Goal: Task Accomplishment & Management: Manage account settings

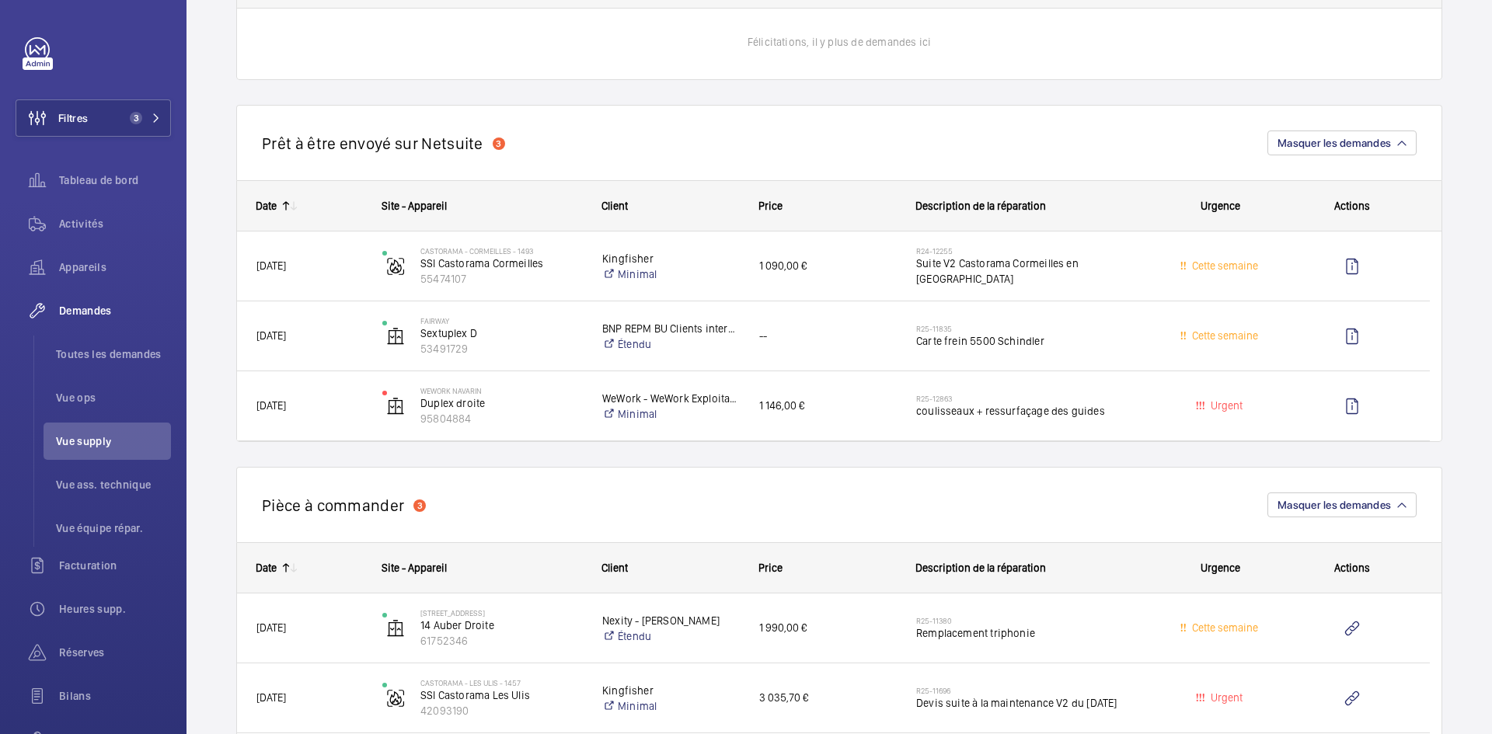
scroll to position [1010, 0]
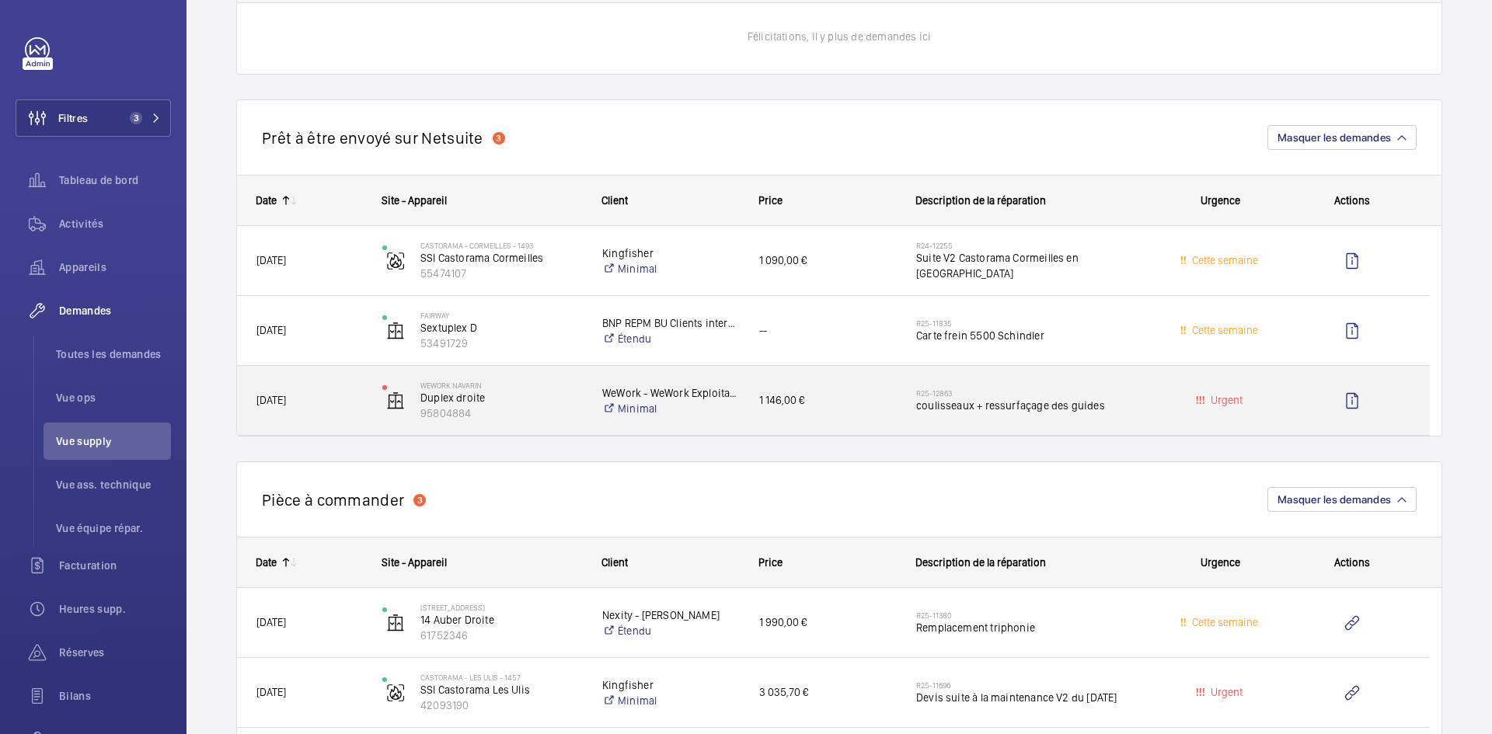
click at [322, 392] on span "26/09/2025" at bounding box center [309, 401] width 106 height 18
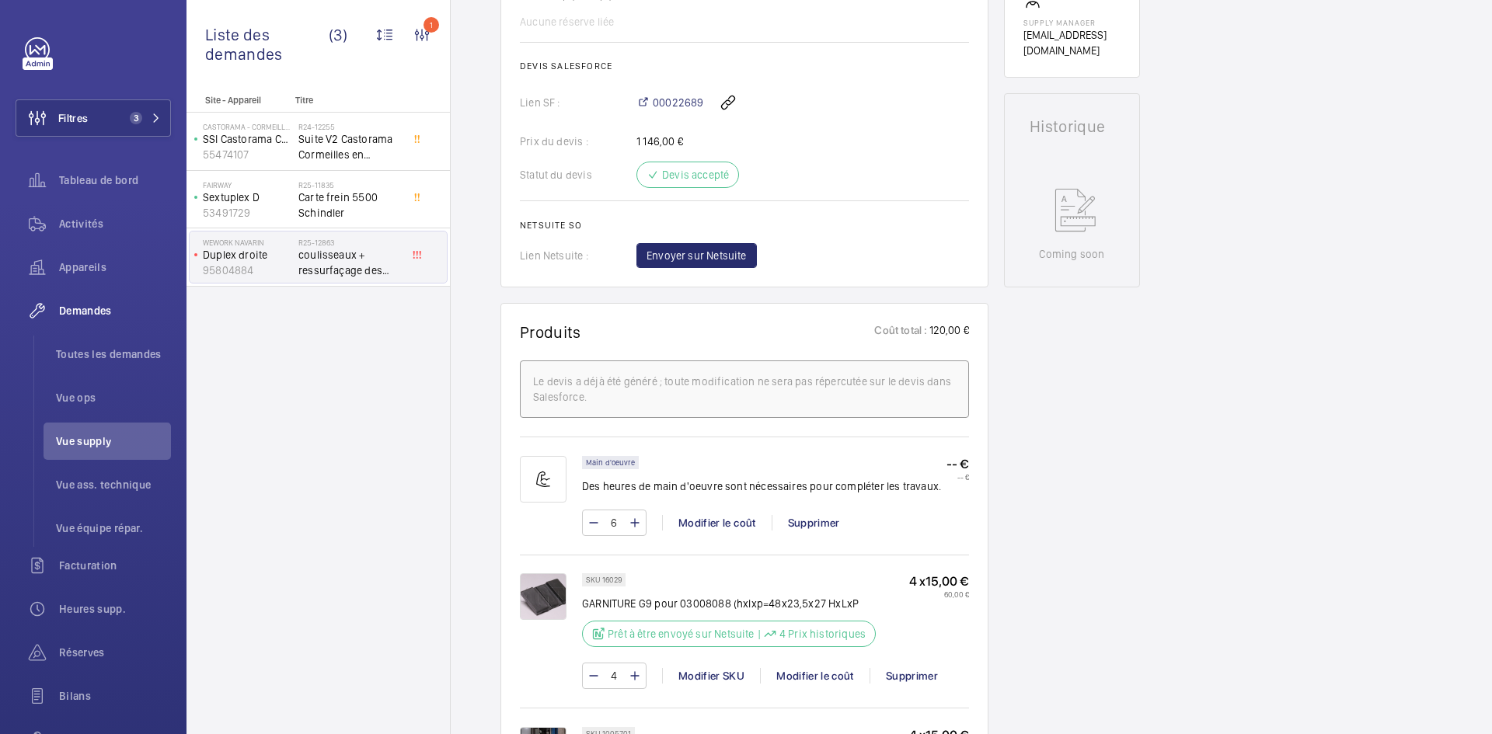
scroll to position [932, 0]
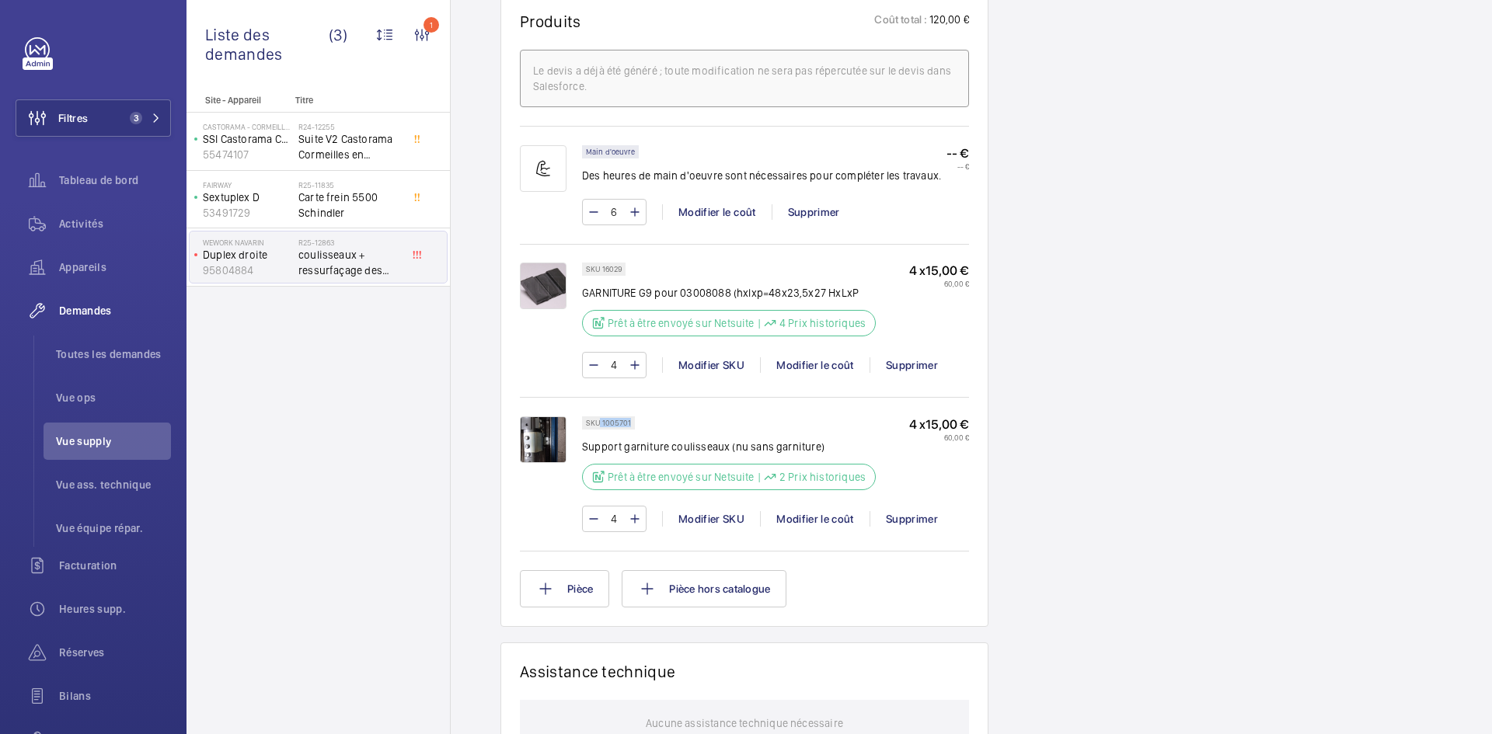
drag, startPoint x: 632, startPoint y: 422, endPoint x: 601, endPoint y: 422, distance: 31.1
click at [601, 422] on div "SKU 1005701" at bounding box center [608, 422] width 53 height 13
copy p "1005701"
click at [545, 433] on img at bounding box center [543, 439] width 47 height 47
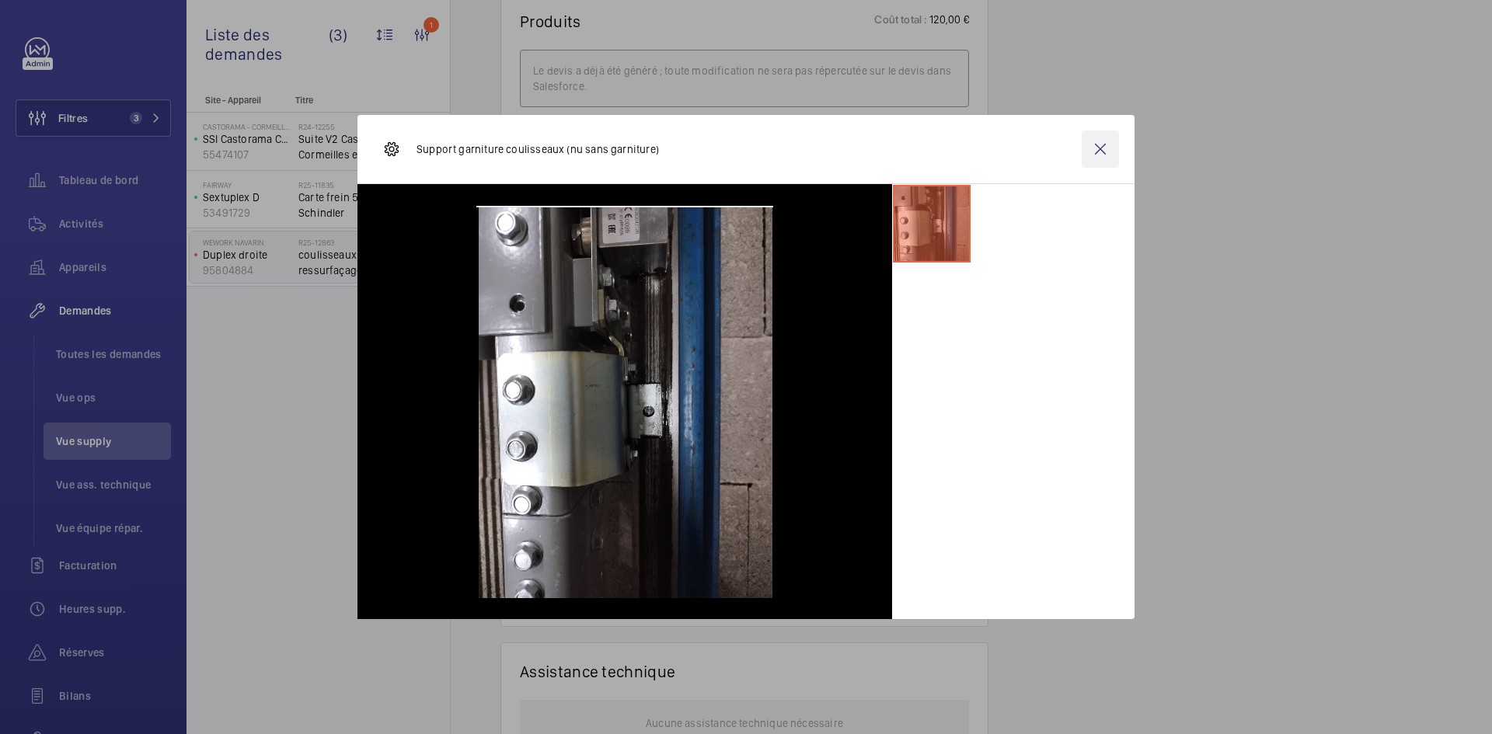
click at [1096, 156] on wm-front-icon-button at bounding box center [1100, 149] width 37 height 37
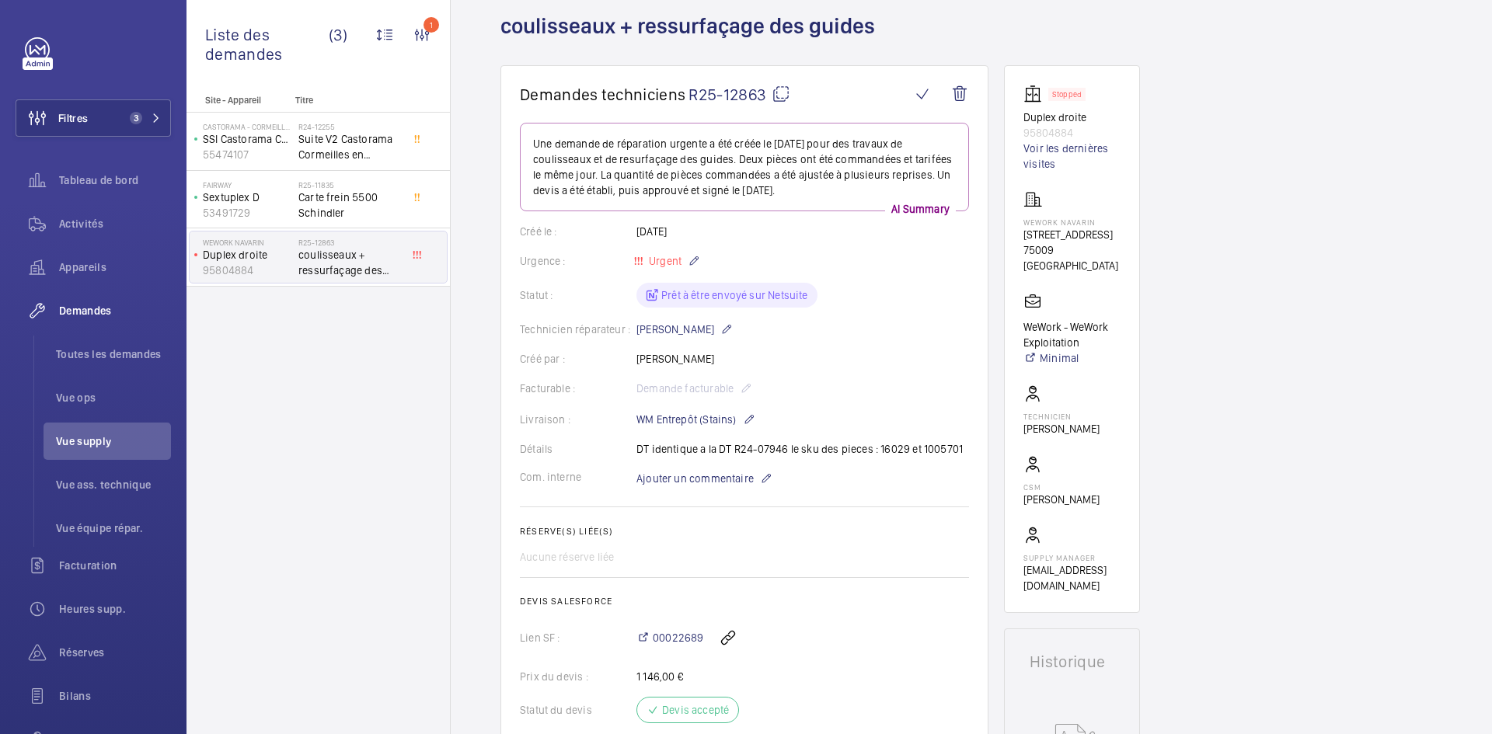
scroll to position [0, 0]
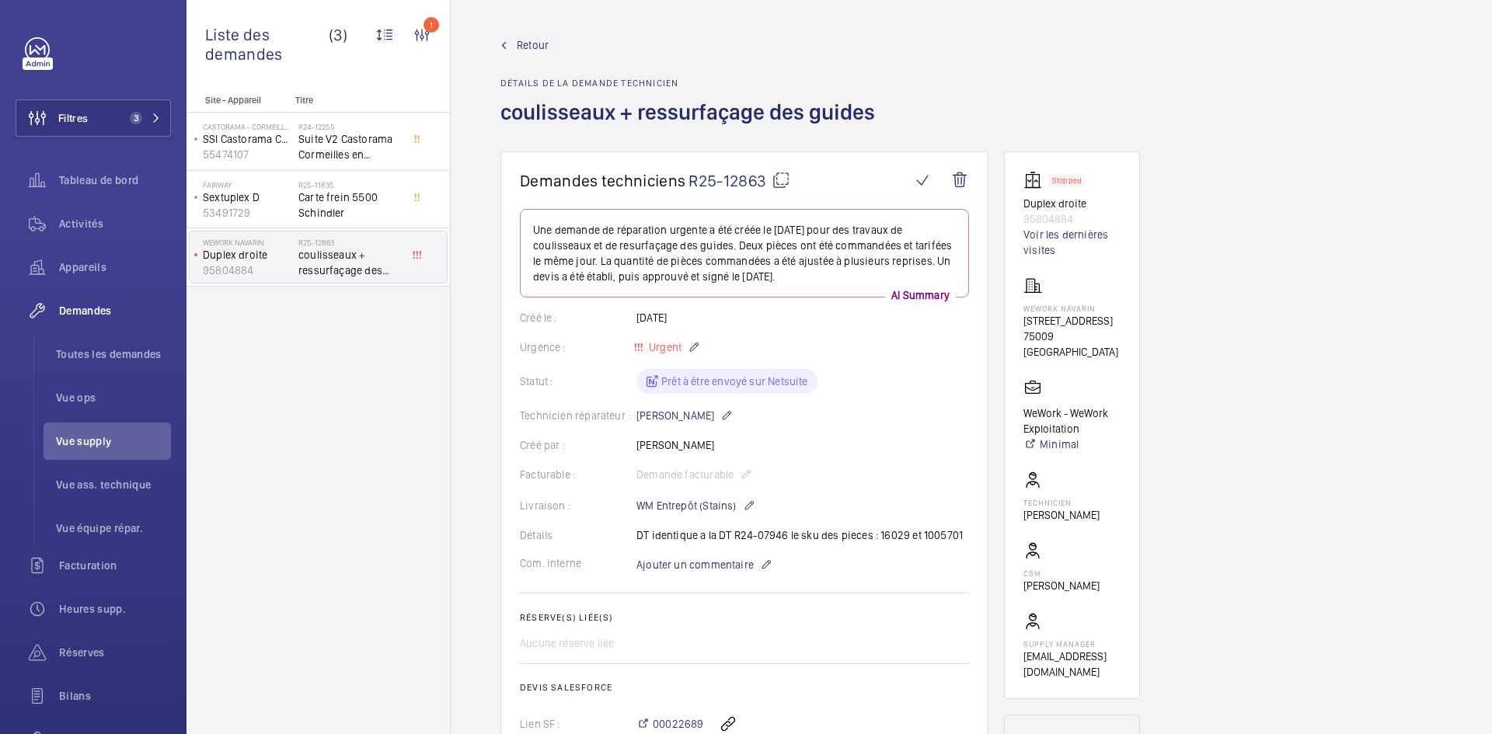
click at [777, 181] on mat-icon at bounding box center [781, 180] width 19 height 19
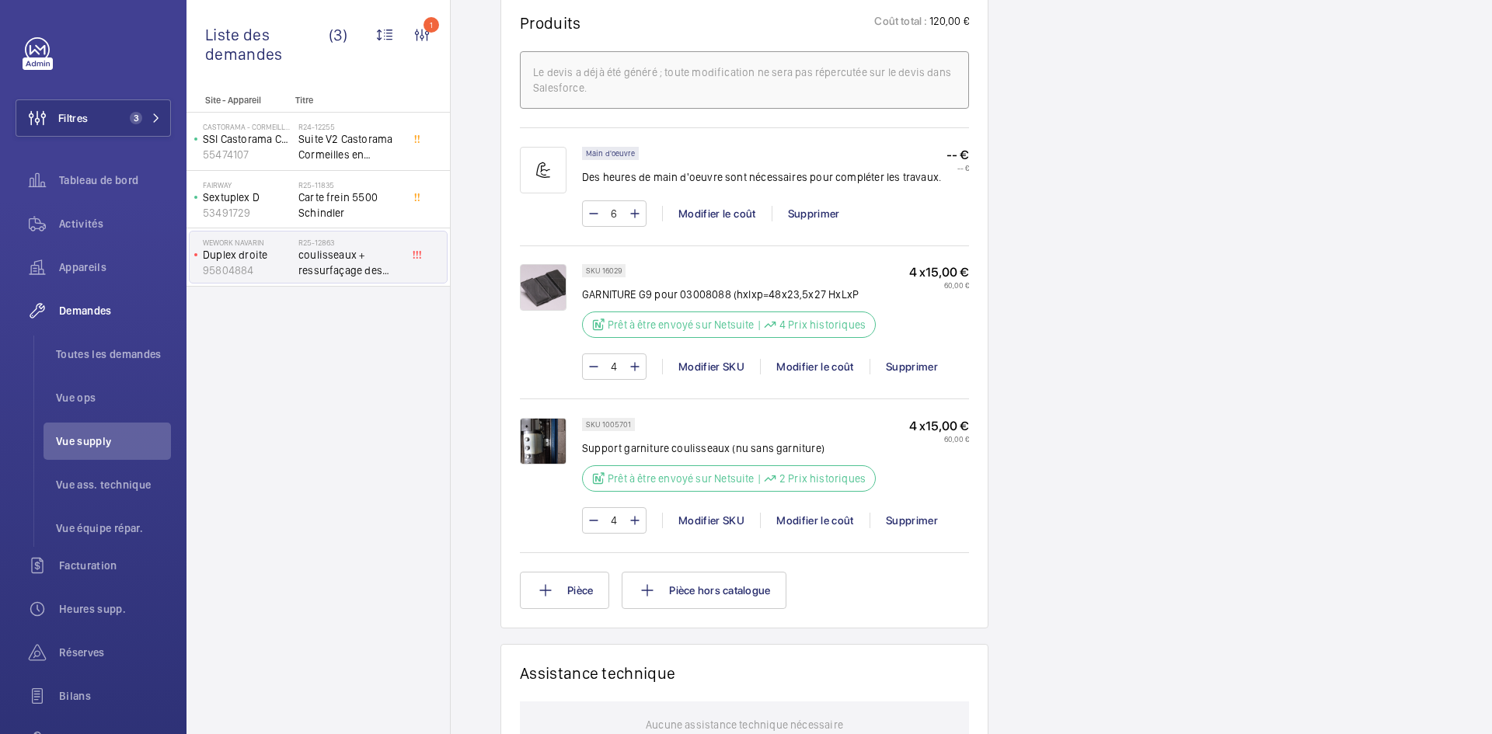
scroll to position [932, 0]
click at [534, 284] on img at bounding box center [543, 286] width 47 height 47
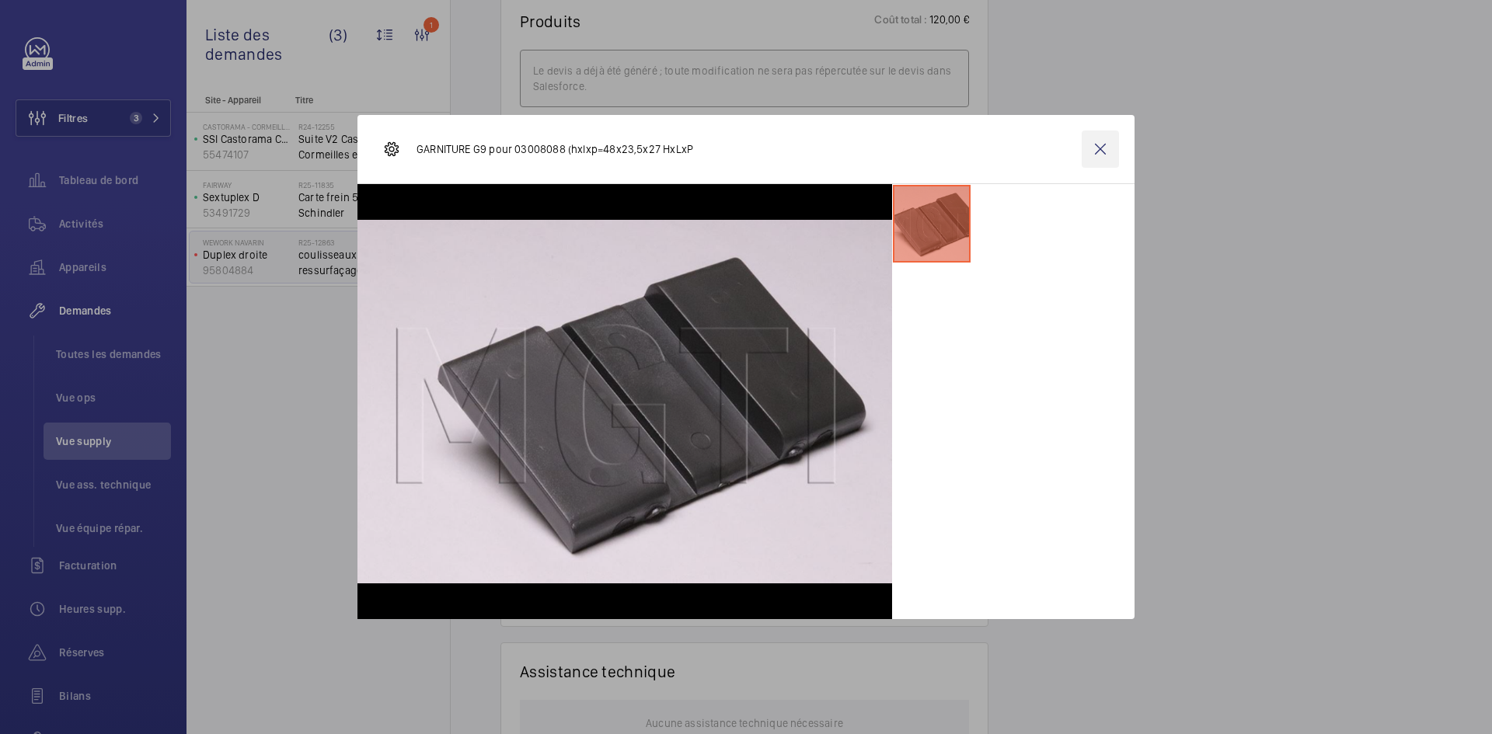
click at [1090, 145] on wm-front-icon-button at bounding box center [1100, 149] width 37 height 37
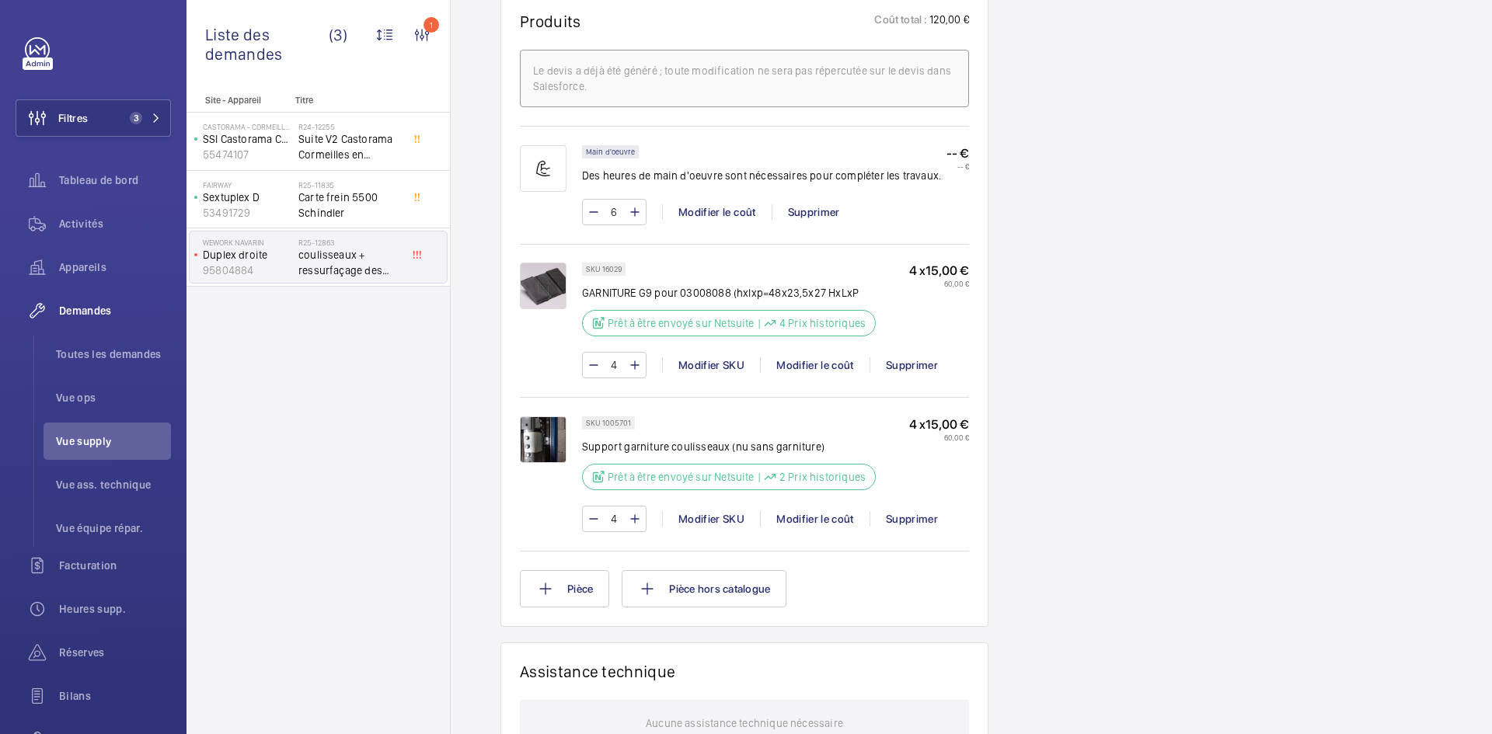
click at [543, 433] on img at bounding box center [543, 439] width 47 height 47
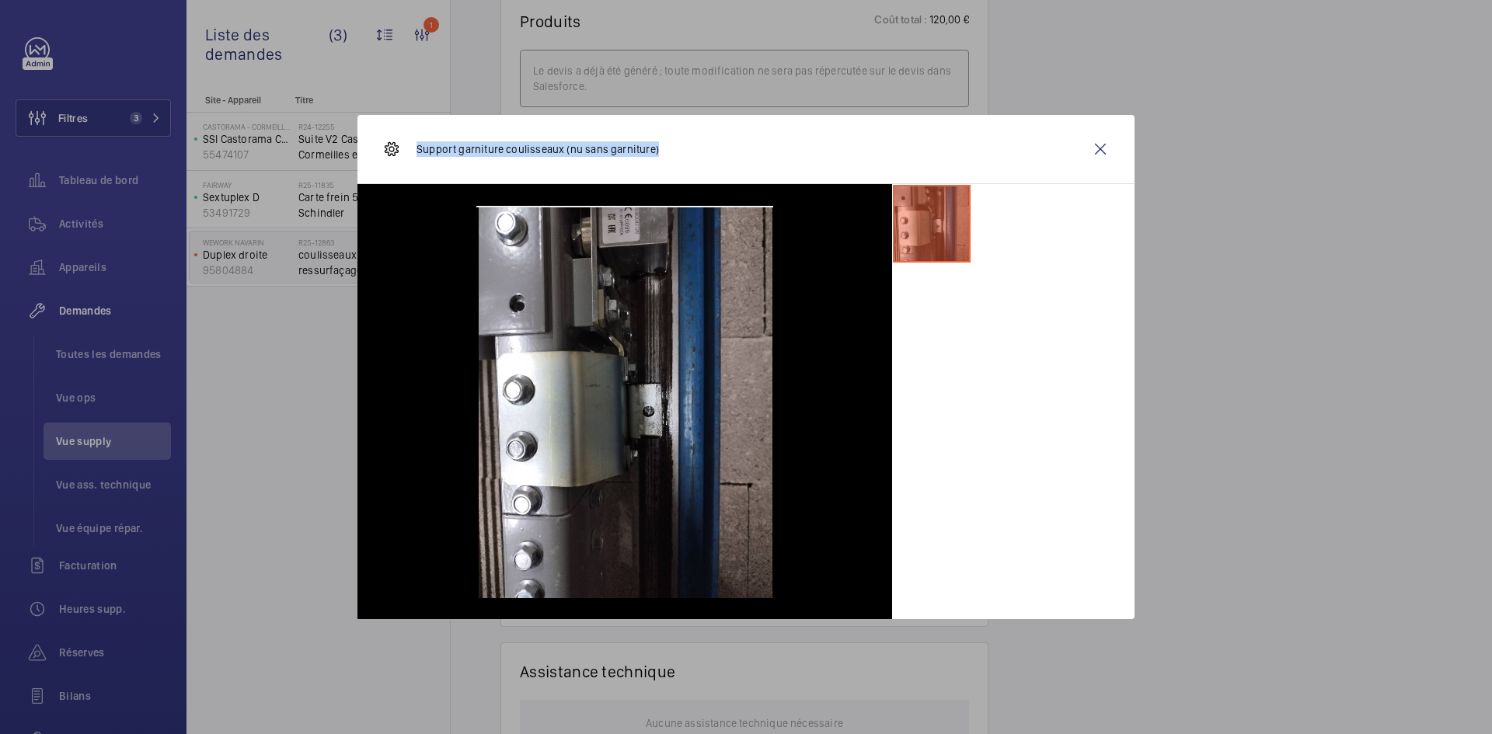
drag, startPoint x: 657, startPoint y: 148, endPoint x: 417, endPoint y: 147, distance: 240.1
click at [417, 147] on div "Support garniture coulisseaux (nu sans garniture)" at bounding box center [745, 149] width 777 height 69
copy p "Support garniture coulisseaux (nu sans garniture)"
click at [1104, 147] on wm-front-icon-button at bounding box center [1100, 149] width 37 height 37
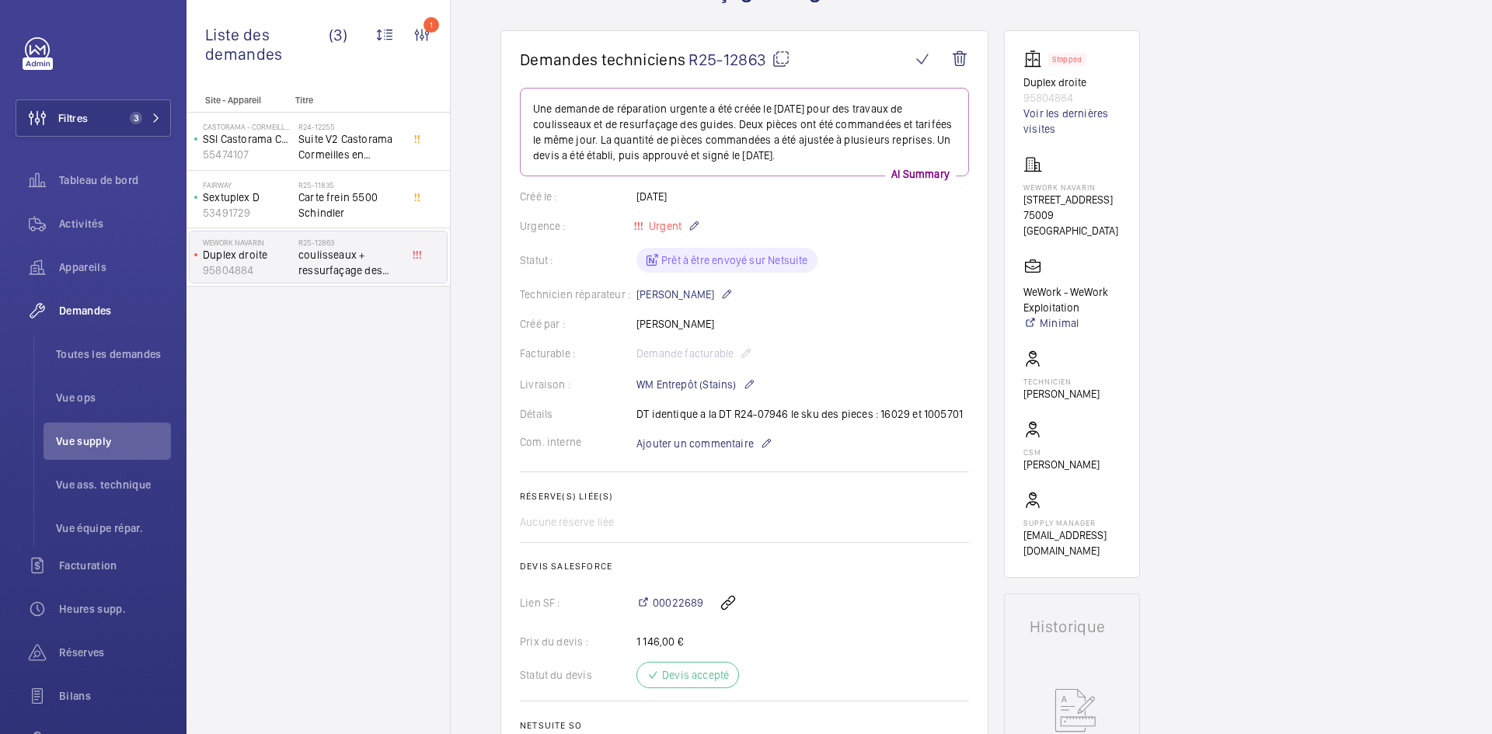
scroll to position [78, 0]
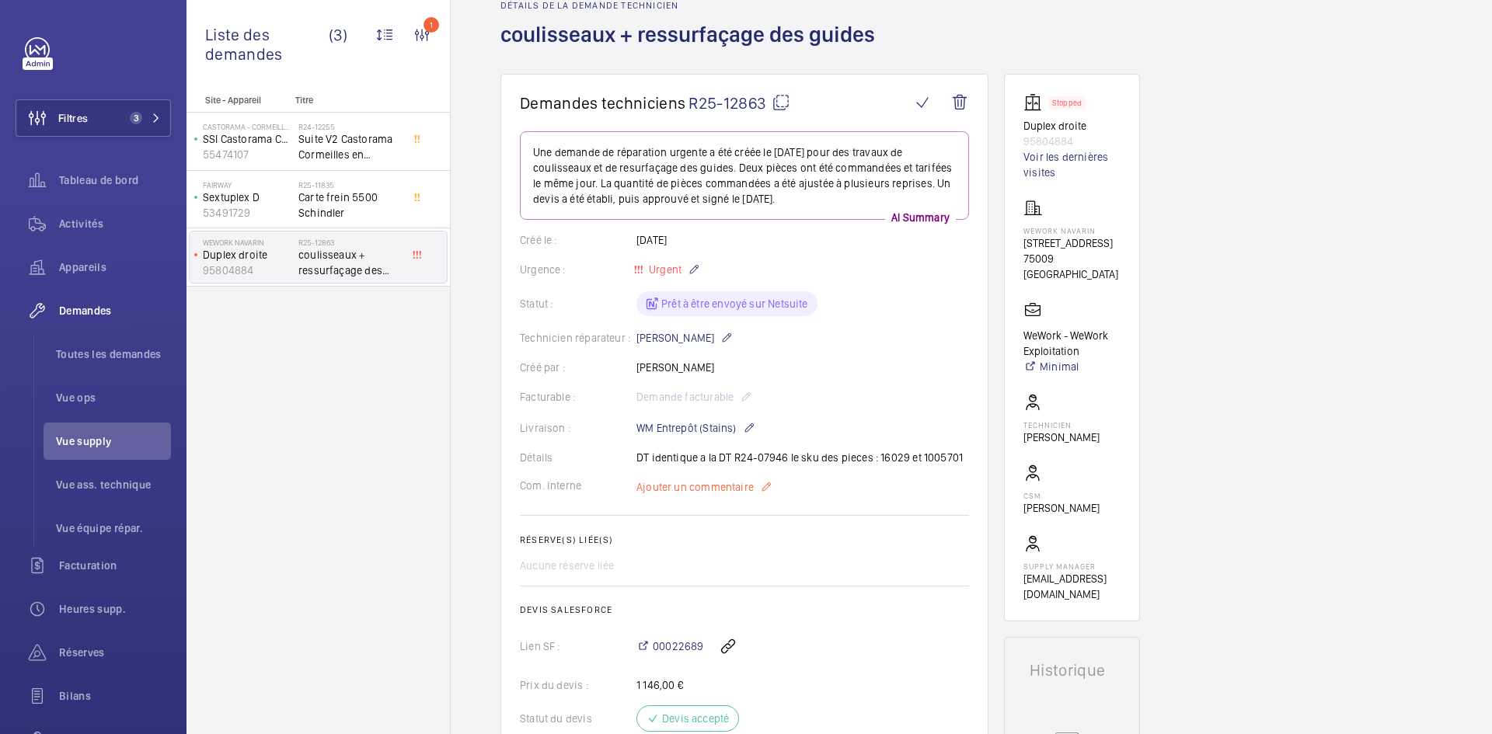
click at [698, 486] on span "Ajouter un commentaire" at bounding box center [694, 487] width 117 height 16
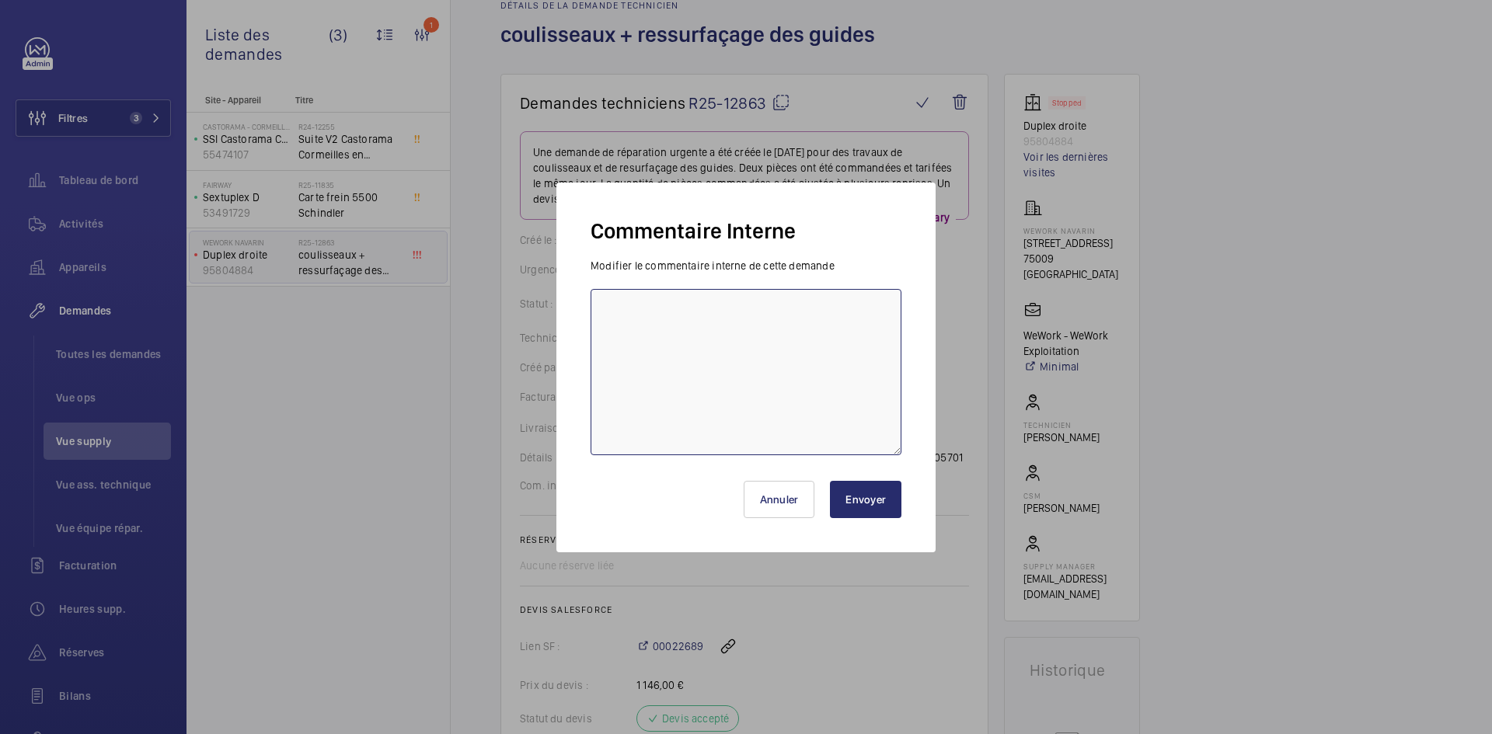
click at [666, 337] on textarea at bounding box center [746, 372] width 311 height 166
type textarea "BY-30/09 demande de devis envoyée au fournisseur MGTI attente de retour."
click at [878, 493] on button "Envoyer" at bounding box center [865, 499] width 71 height 37
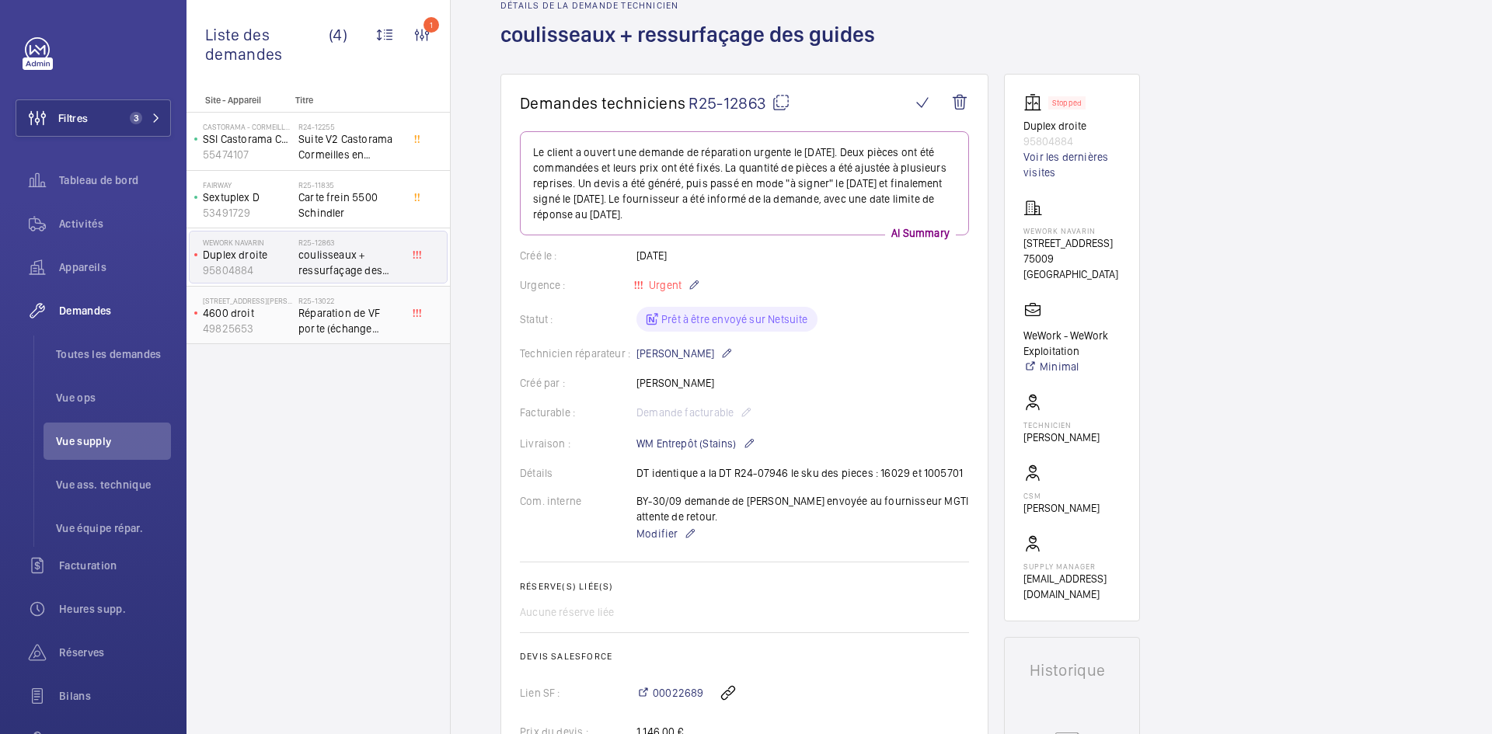
click at [278, 314] on p "4600 droit" at bounding box center [247, 313] width 89 height 16
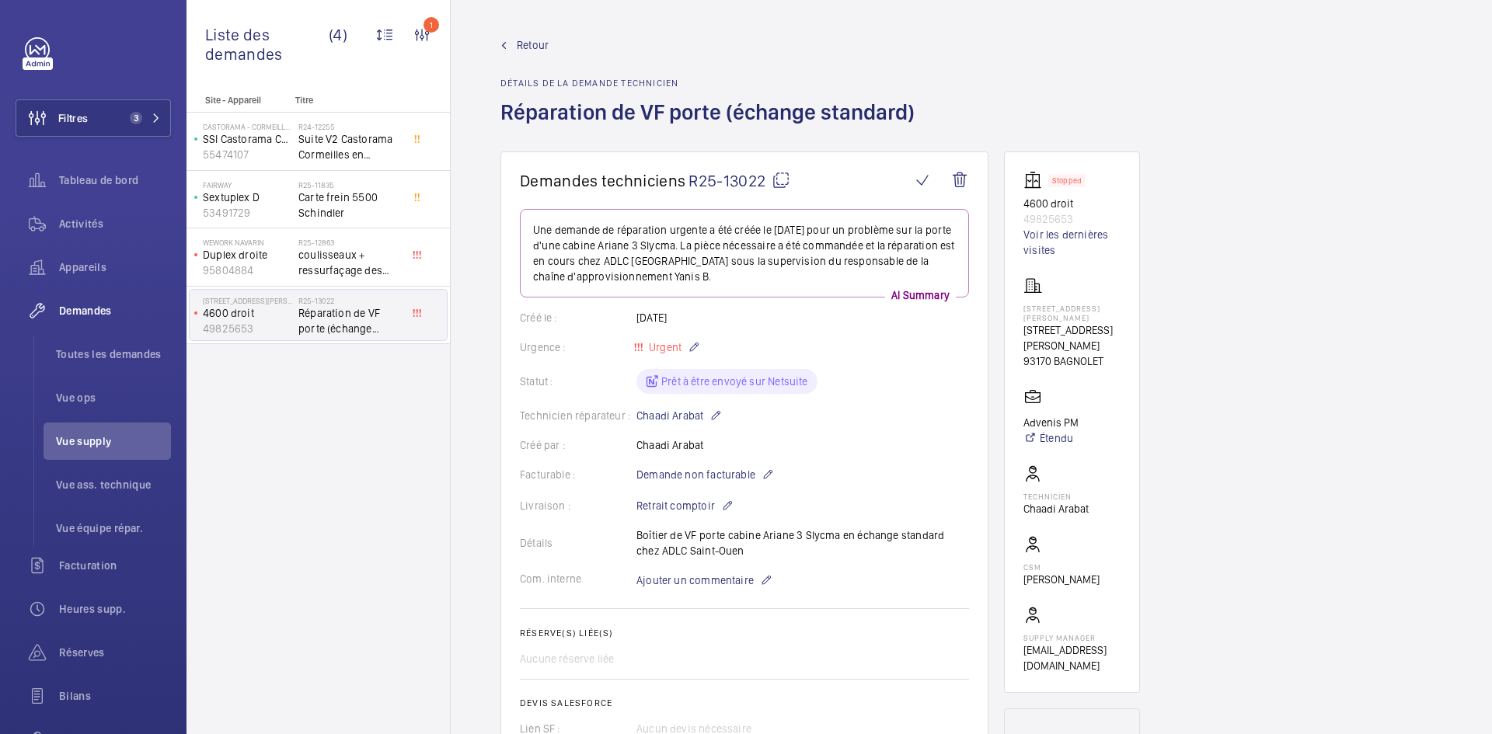
click at [529, 47] on span "Retour" at bounding box center [533, 45] width 32 height 16
click at [530, 48] on span "Retour" at bounding box center [533, 45] width 32 height 16
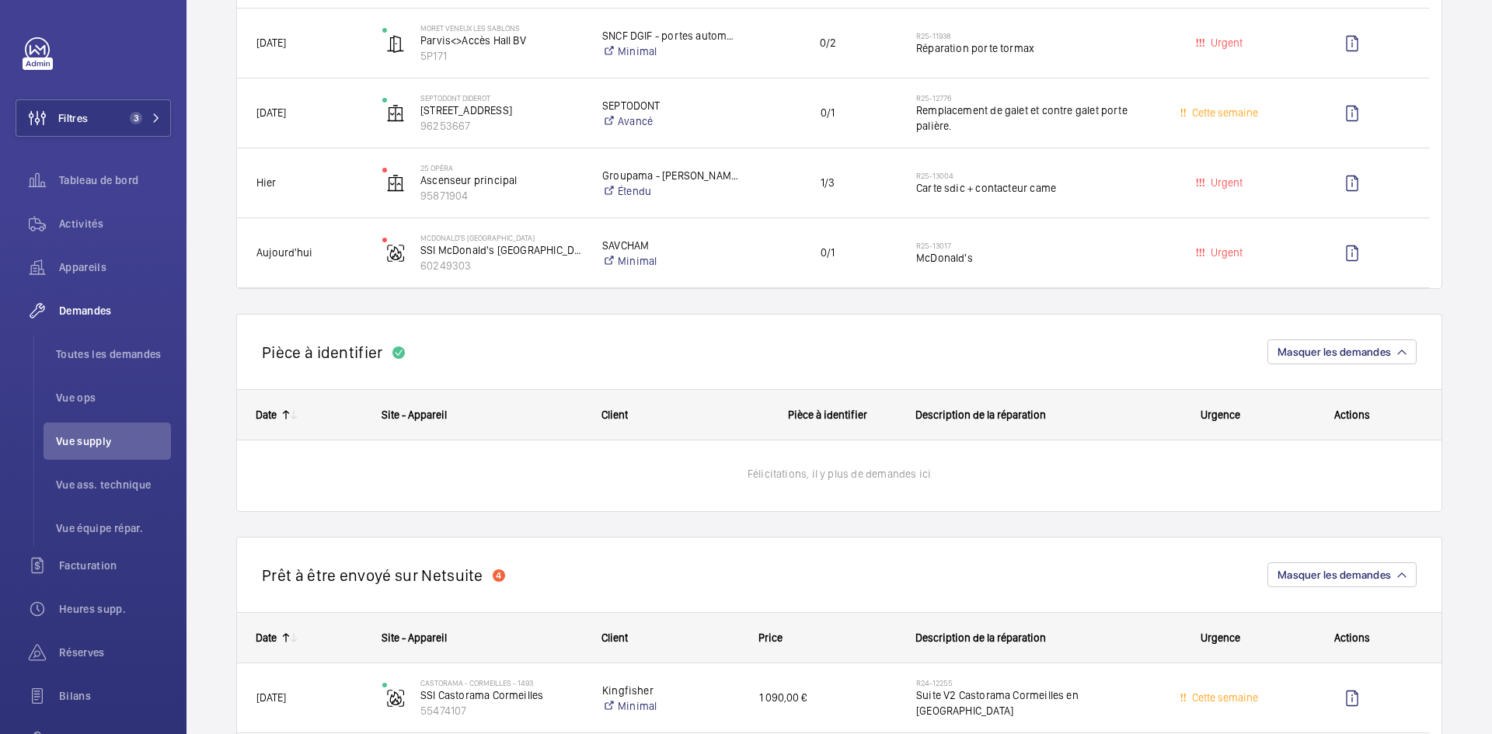
scroll to position [389, 0]
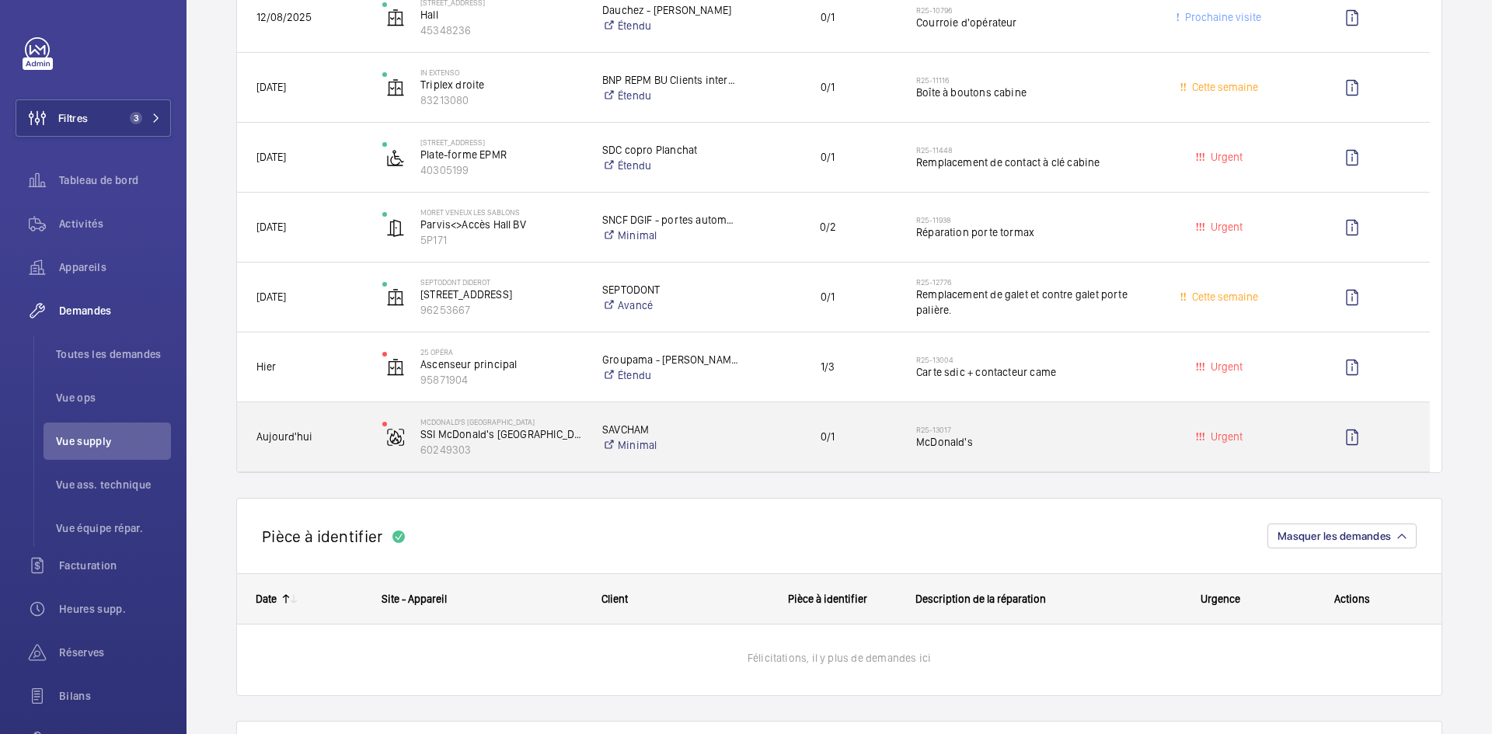
click at [364, 434] on div "Mcdonald's Champs Elysées SSI McDonald's Champs Elysées 60249303" at bounding box center [473, 438] width 218 height 64
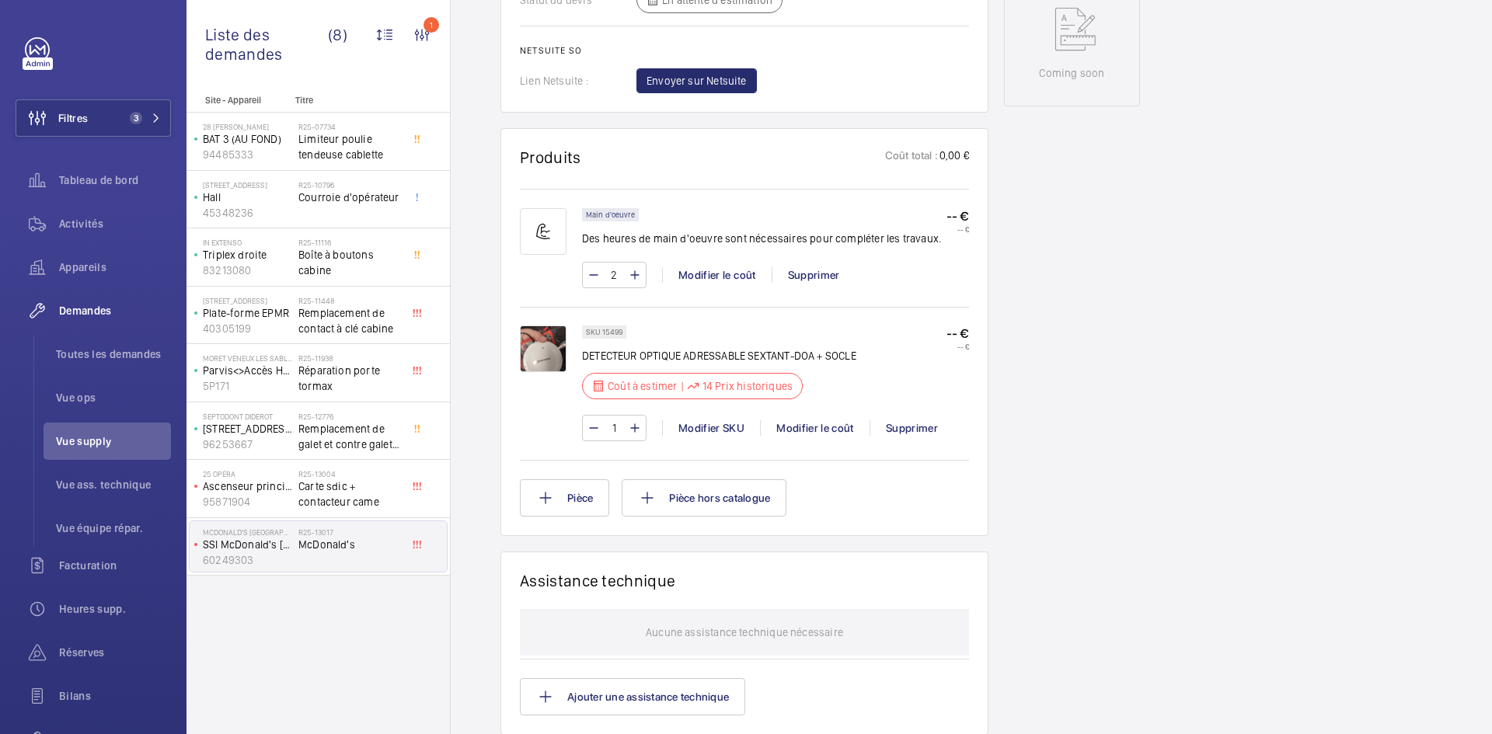
scroll to position [855, 0]
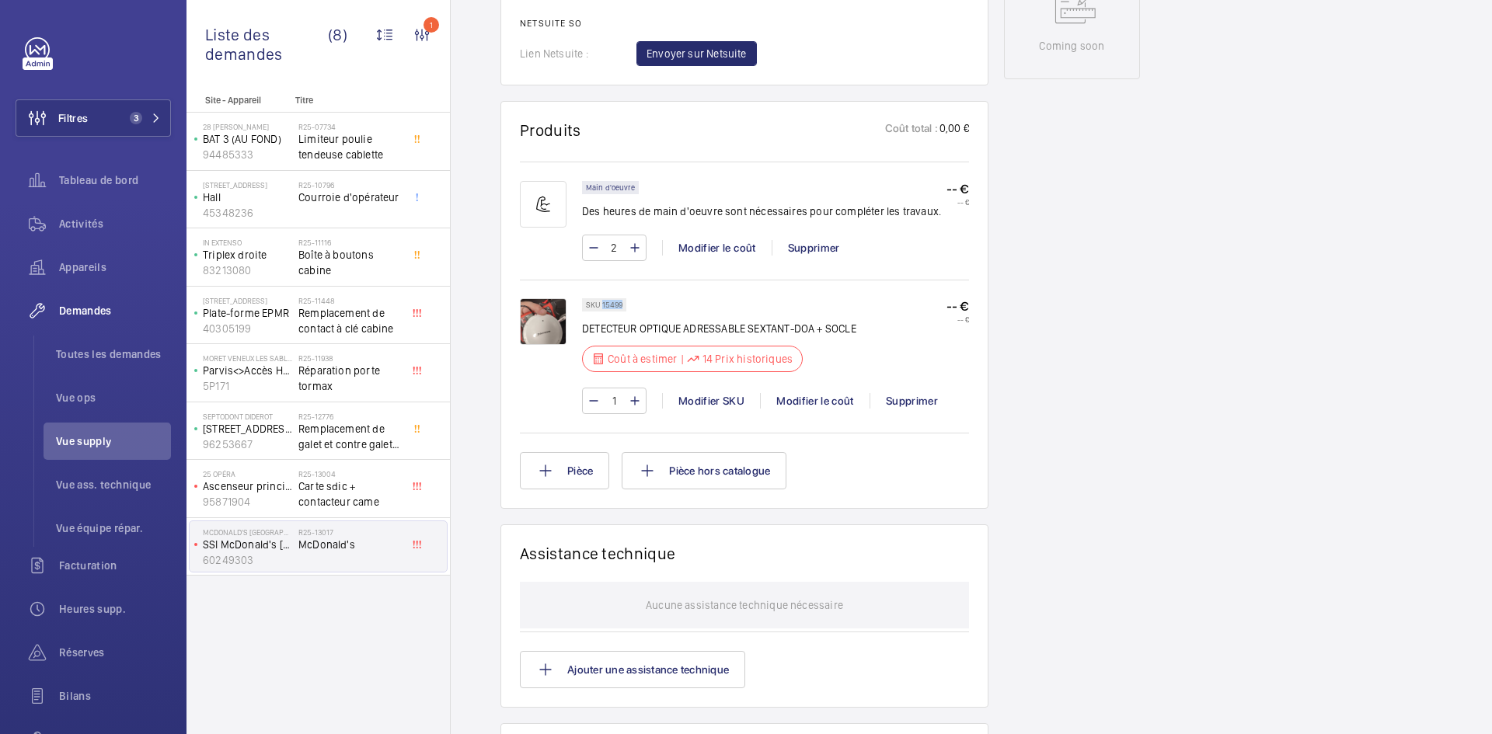
drag, startPoint x: 622, startPoint y: 304, endPoint x: 601, endPoint y: 305, distance: 21.0
click at [601, 305] on p "SKU 15499" at bounding box center [604, 304] width 37 height 5
copy p "15499"
click at [547, 325] on img at bounding box center [543, 321] width 47 height 47
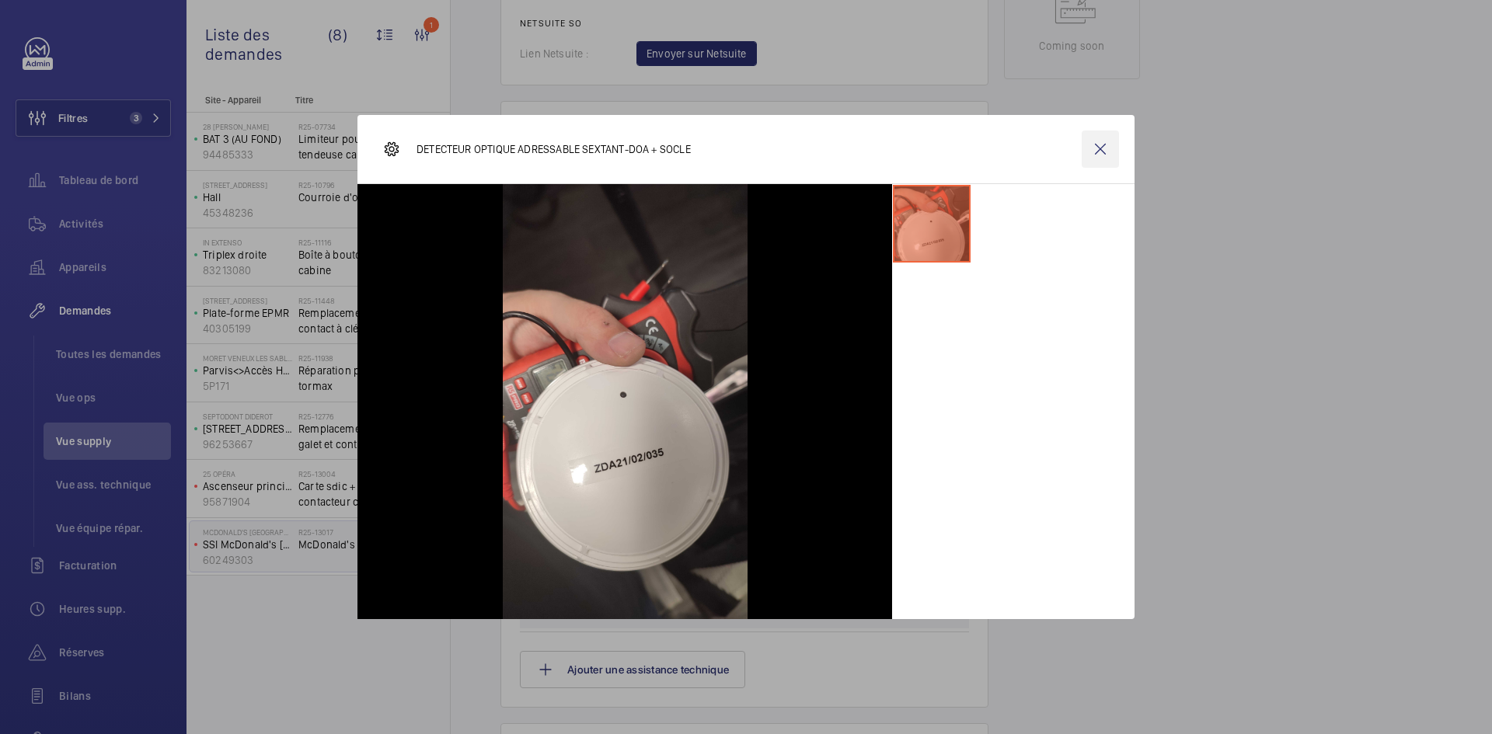
click at [1097, 148] on wm-front-icon-button at bounding box center [1100, 149] width 37 height 37
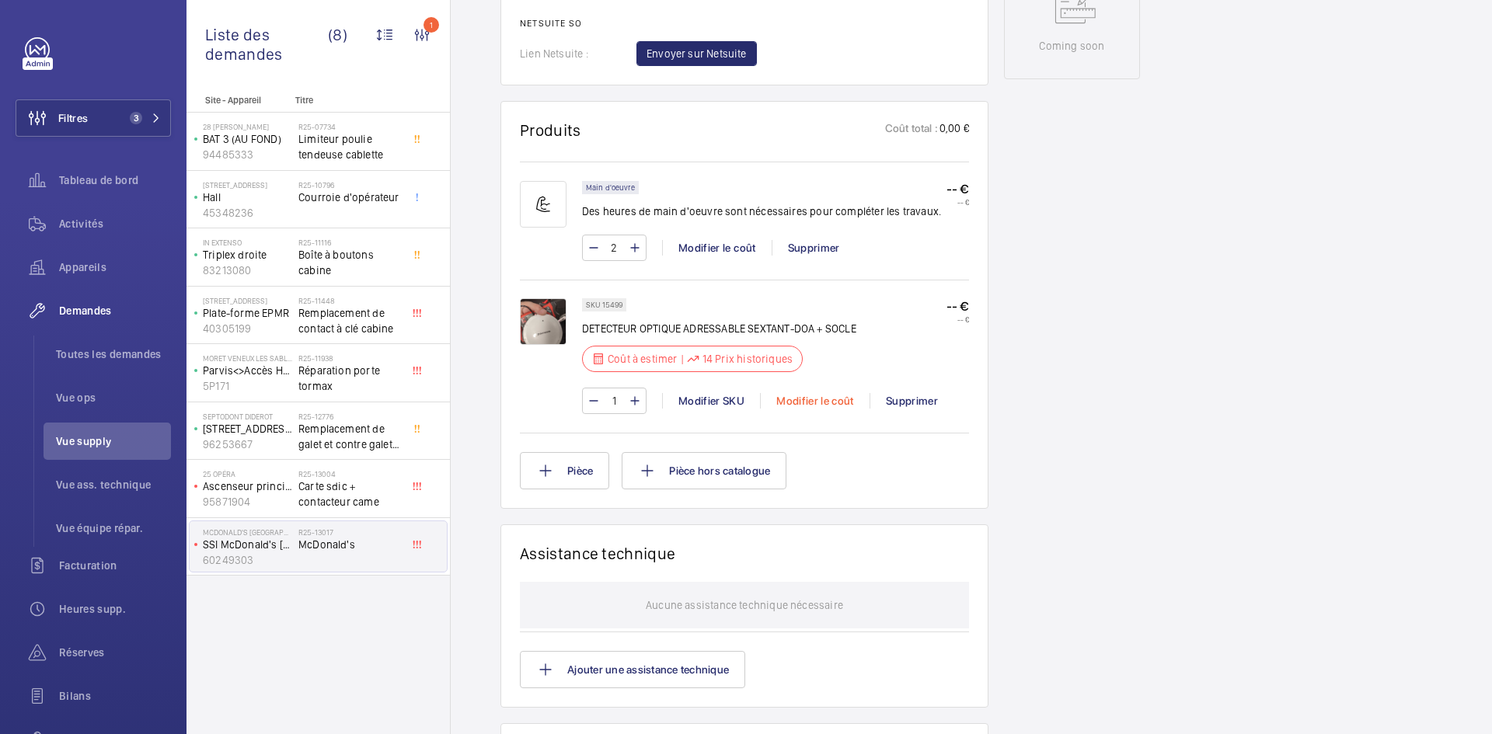
click at [827, 399] on div "Modifier le coût" at bounding box center [815, 401] width 110 height 16
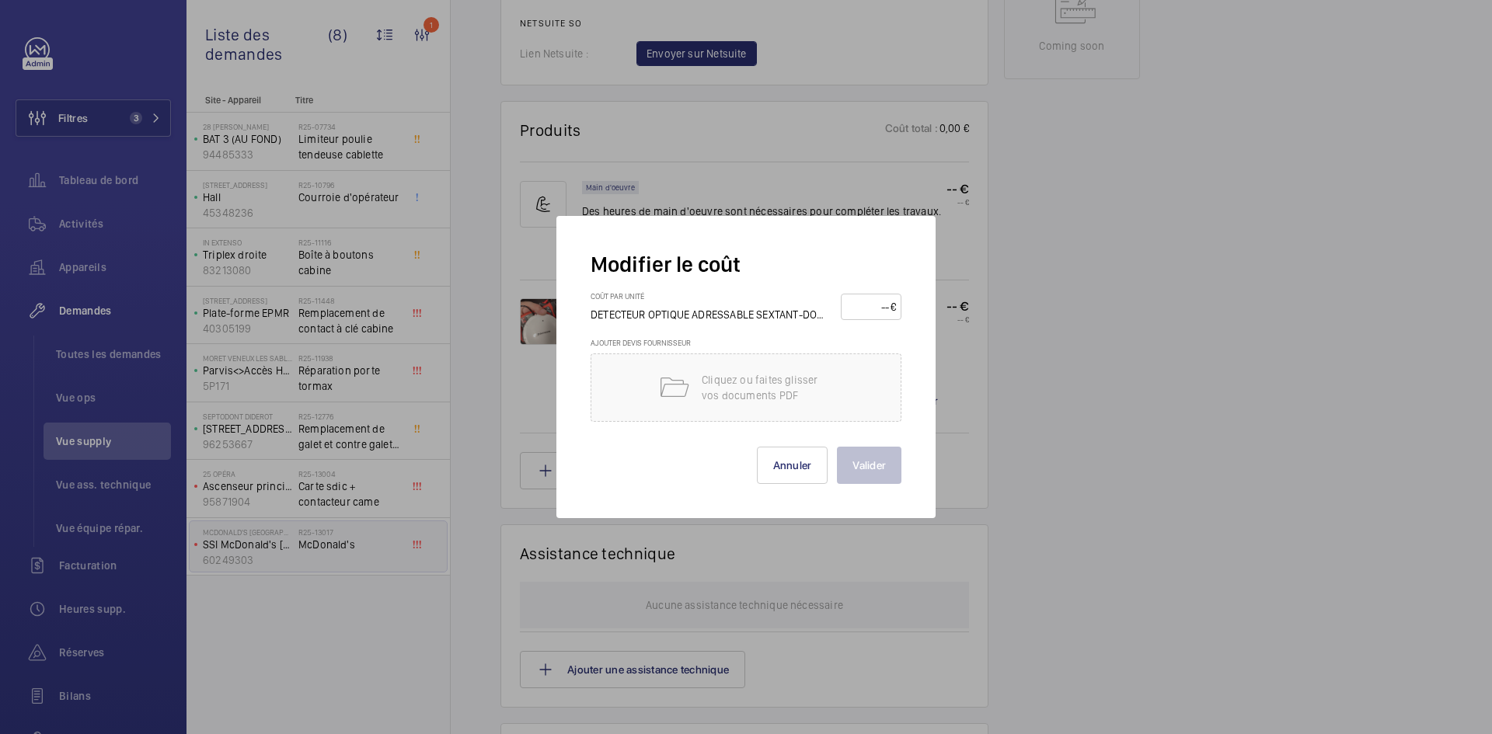
click at [873, 306] on input "number" at bounding box center [868, 306] width 44 height 25
type input "45"
click at [876, 464] on button "Valider" at bounding box center [869, 465] width 64 height 37
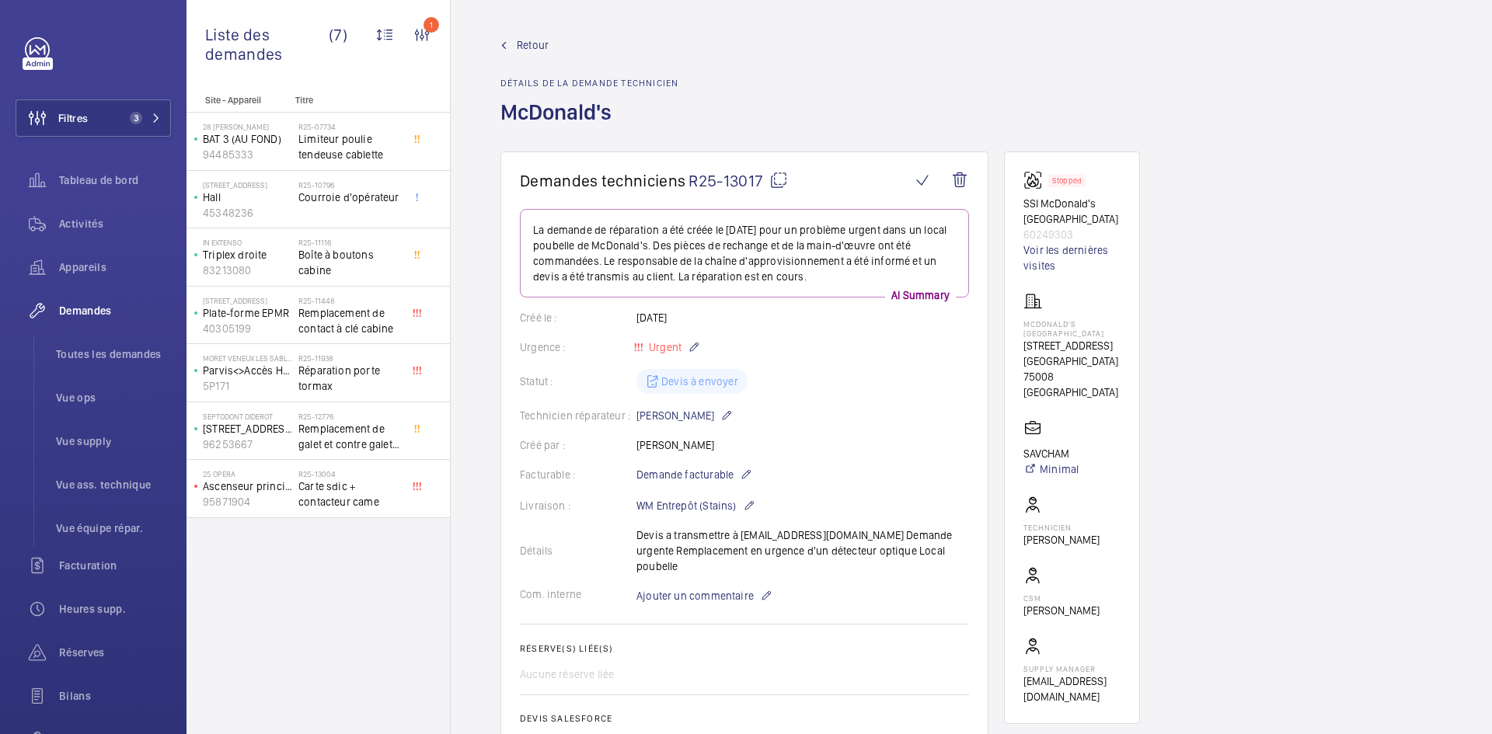
click at [521, 41] on span "Retour" at bounding box center [533, 45] width 32 height 16
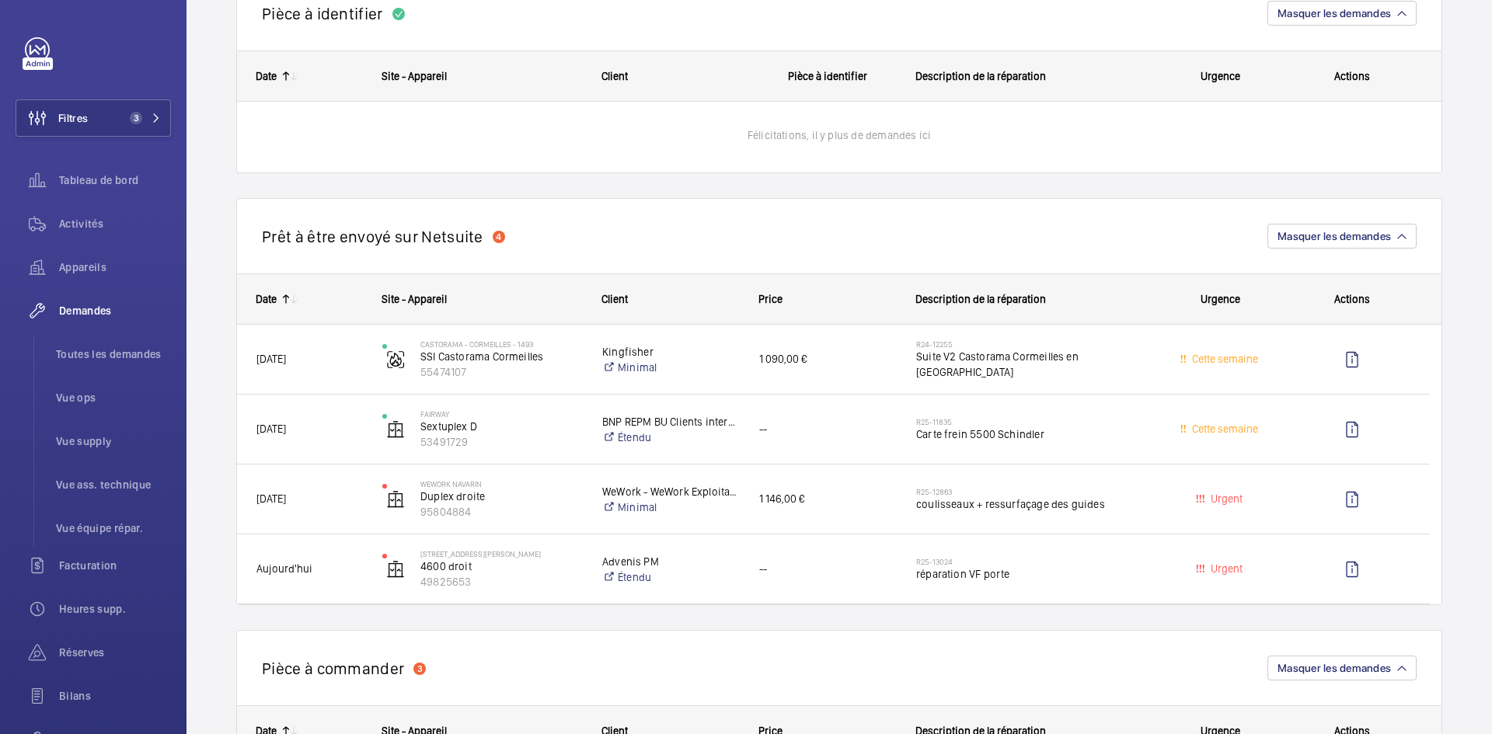
scroll to position [855, 0]
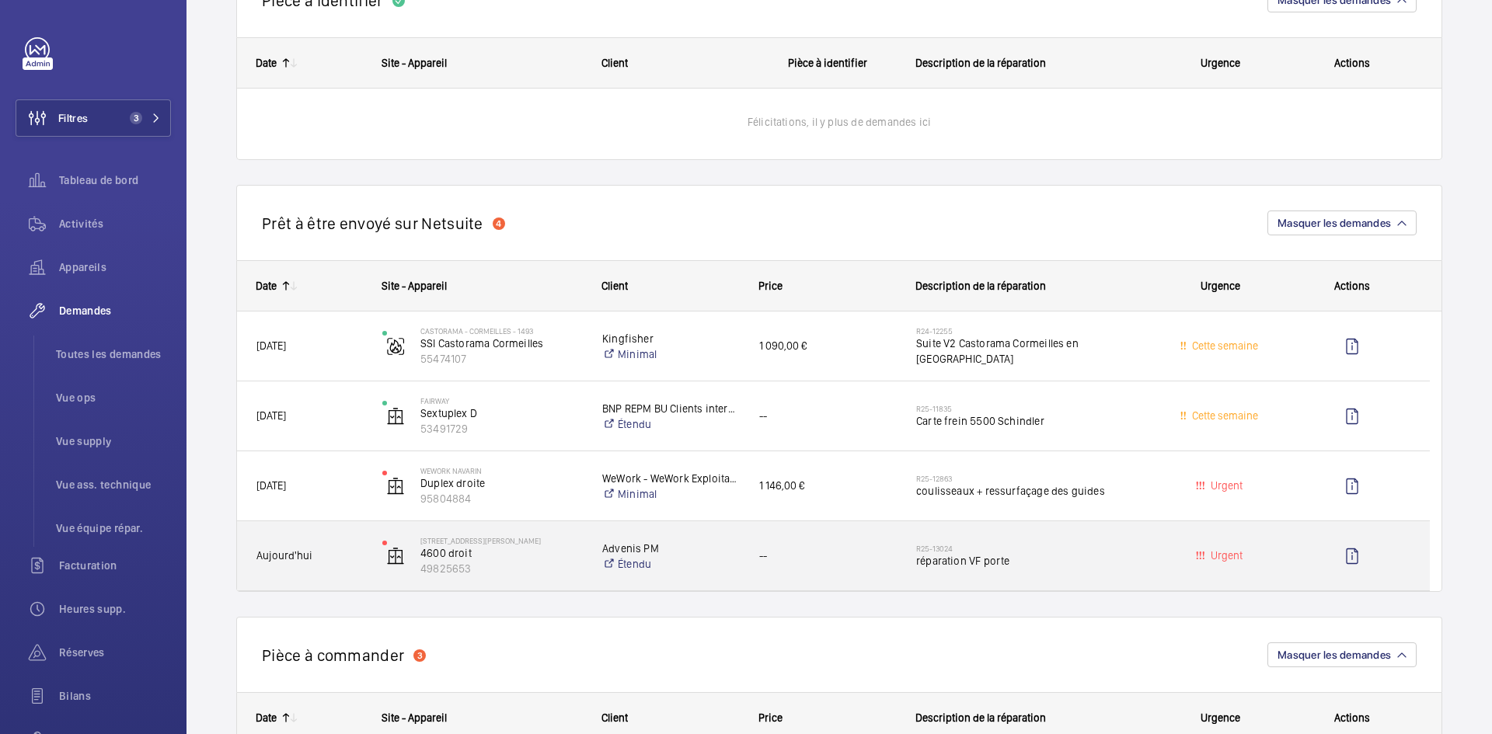
click at [361, 556] on span "Aujourd'hui" at bounding box center [309, 556] width 106 height 18
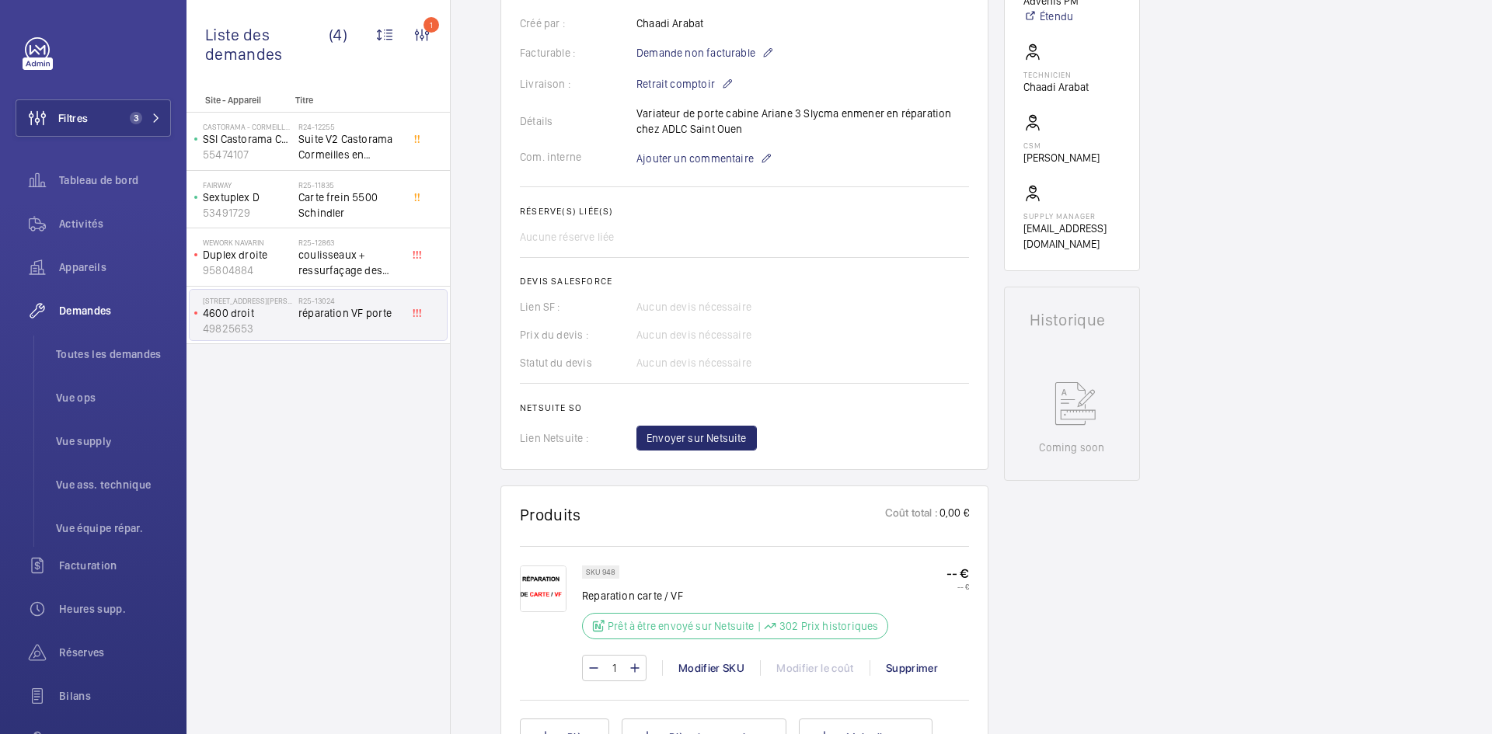
scroll to position [435, 0]
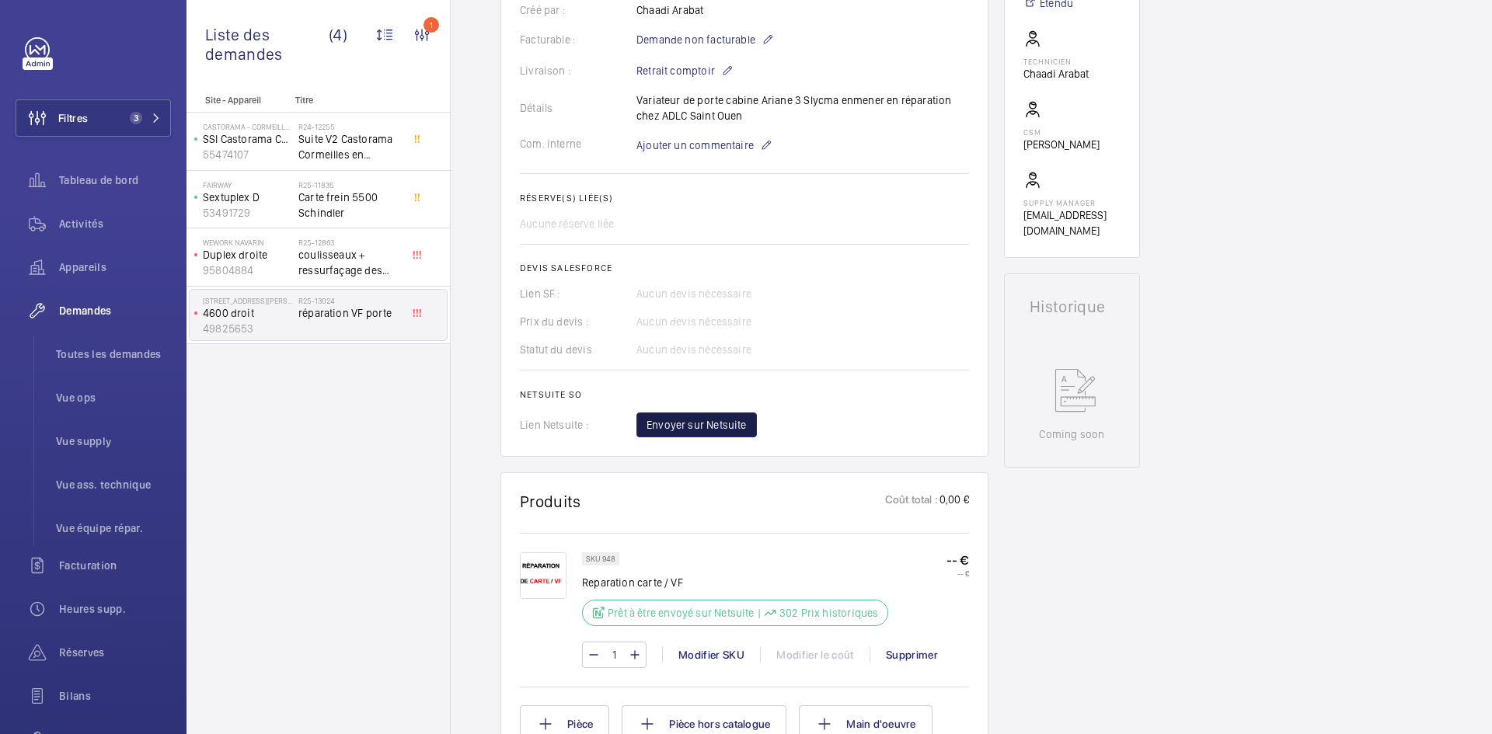
click at [734, 423] on span "Envoyer sur Netsuite" at bounding box center [696, 425] width 100 height 16
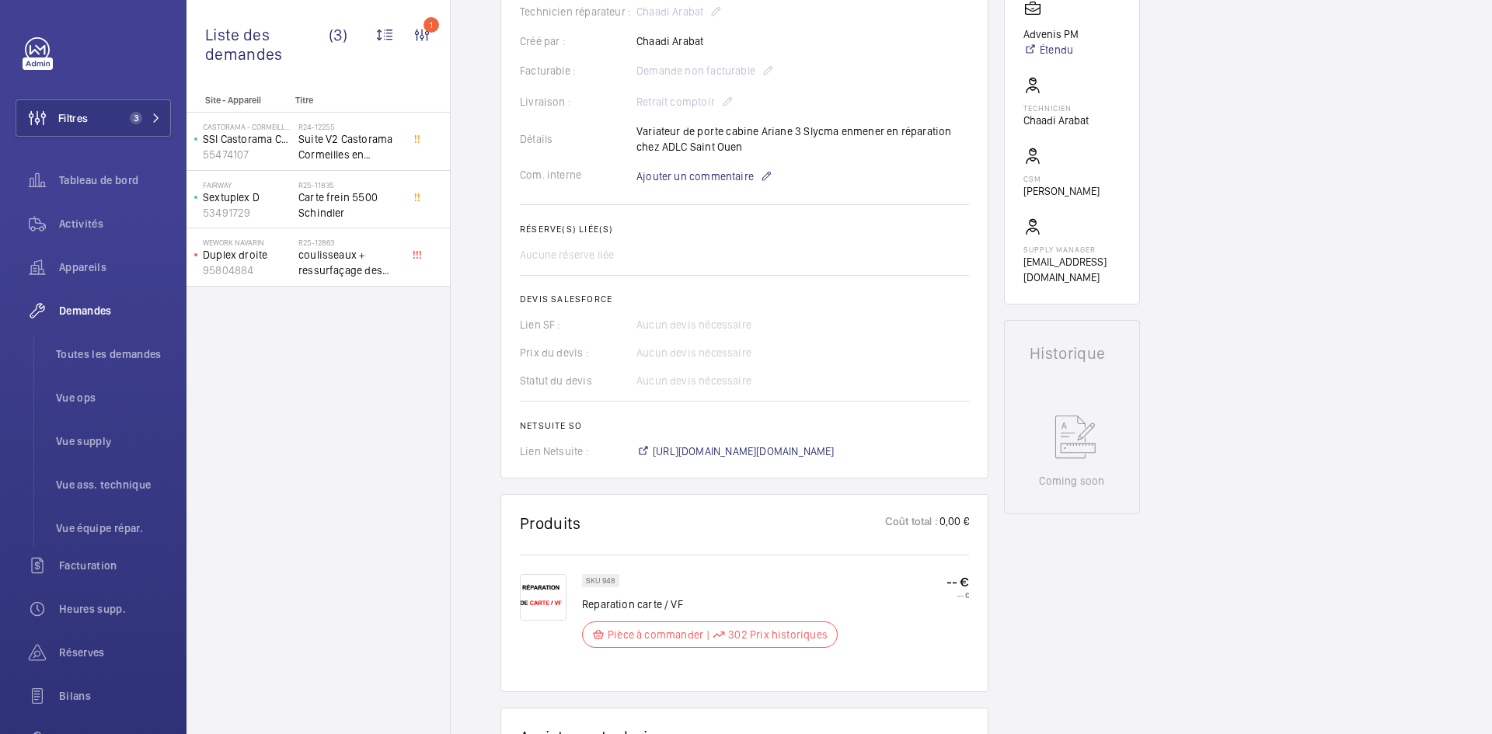
scroll to position [544, 0]
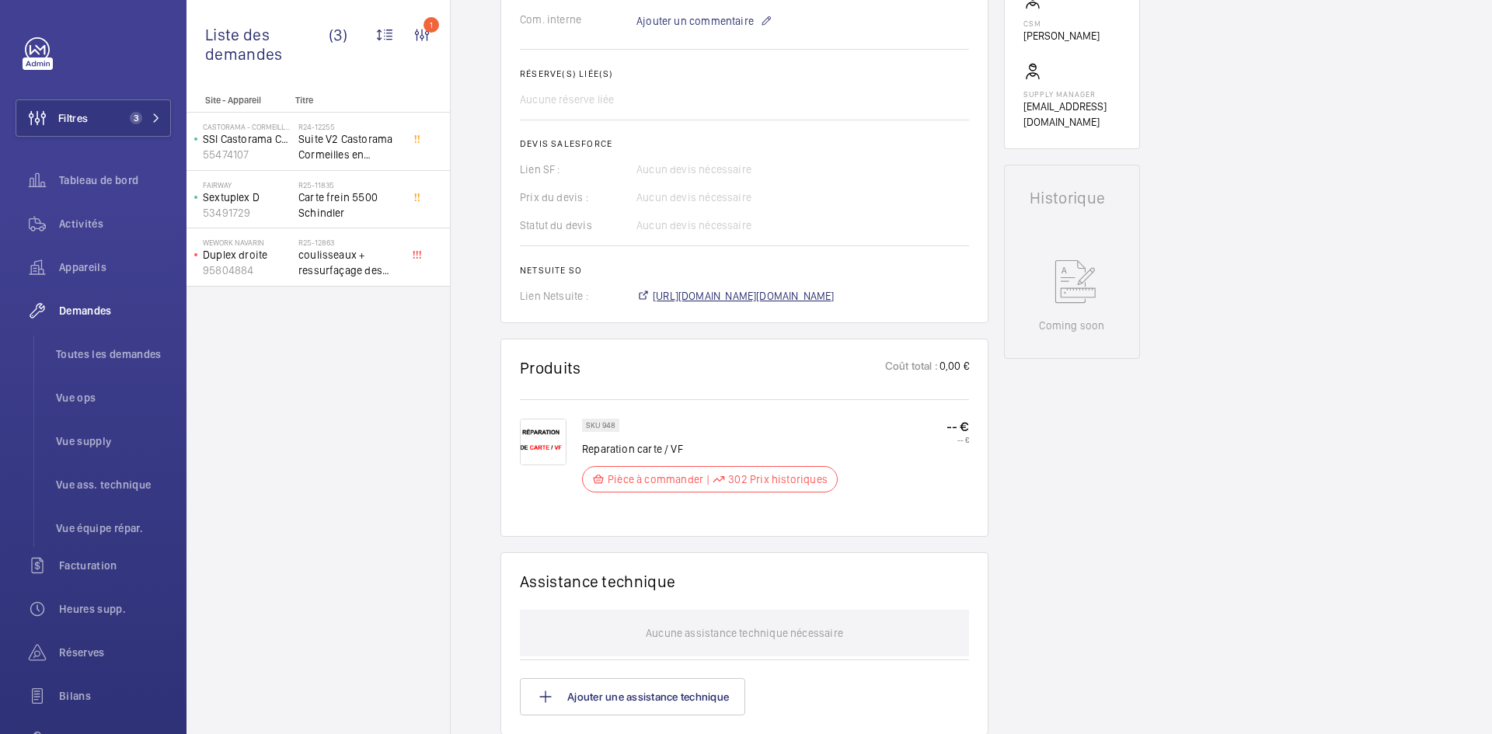
click at [791, 292] on span "https://6461500.app.netsuite.com/app/accounting/transactions/salesord.nl?id=304…" at bounding box center [744, 296] width 182 height 16
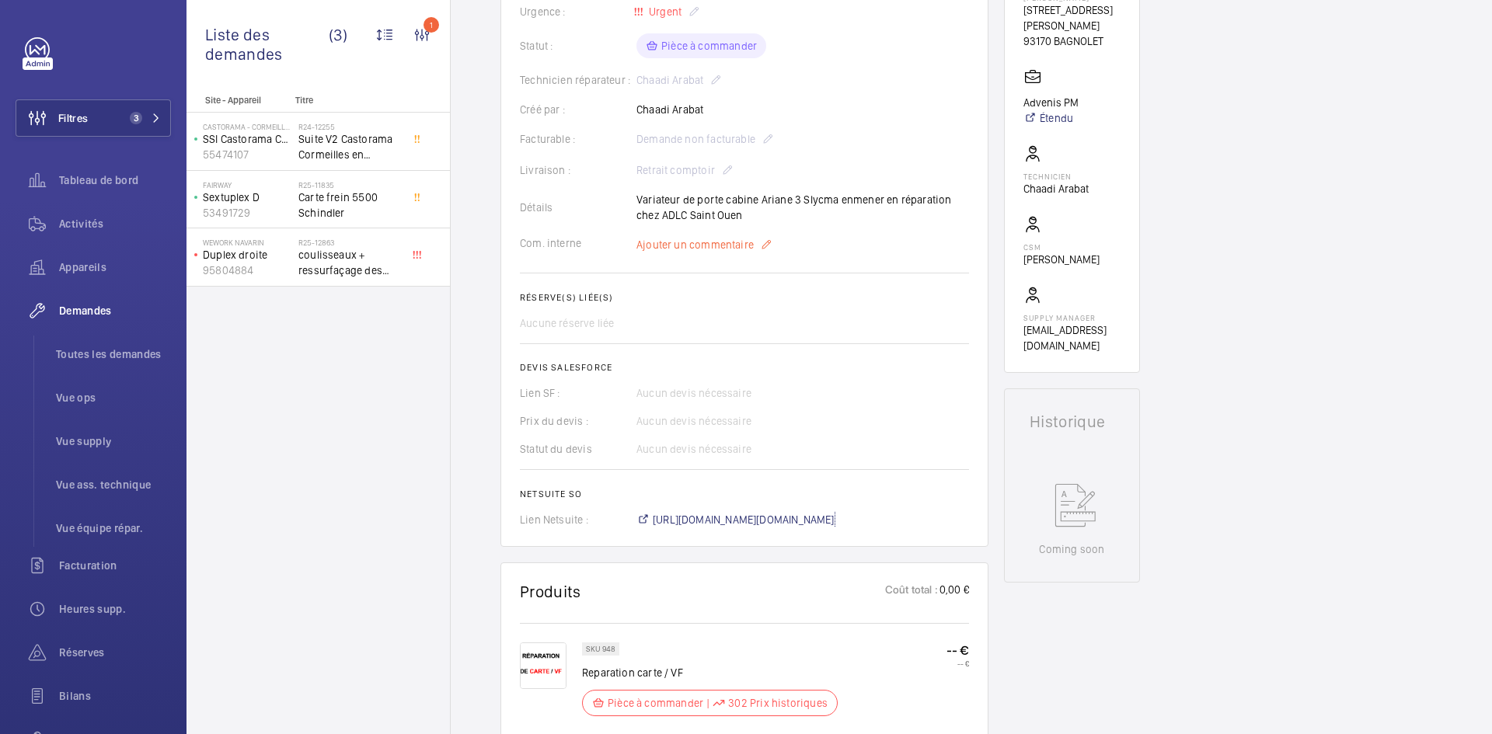
scroll to position [311, 0]
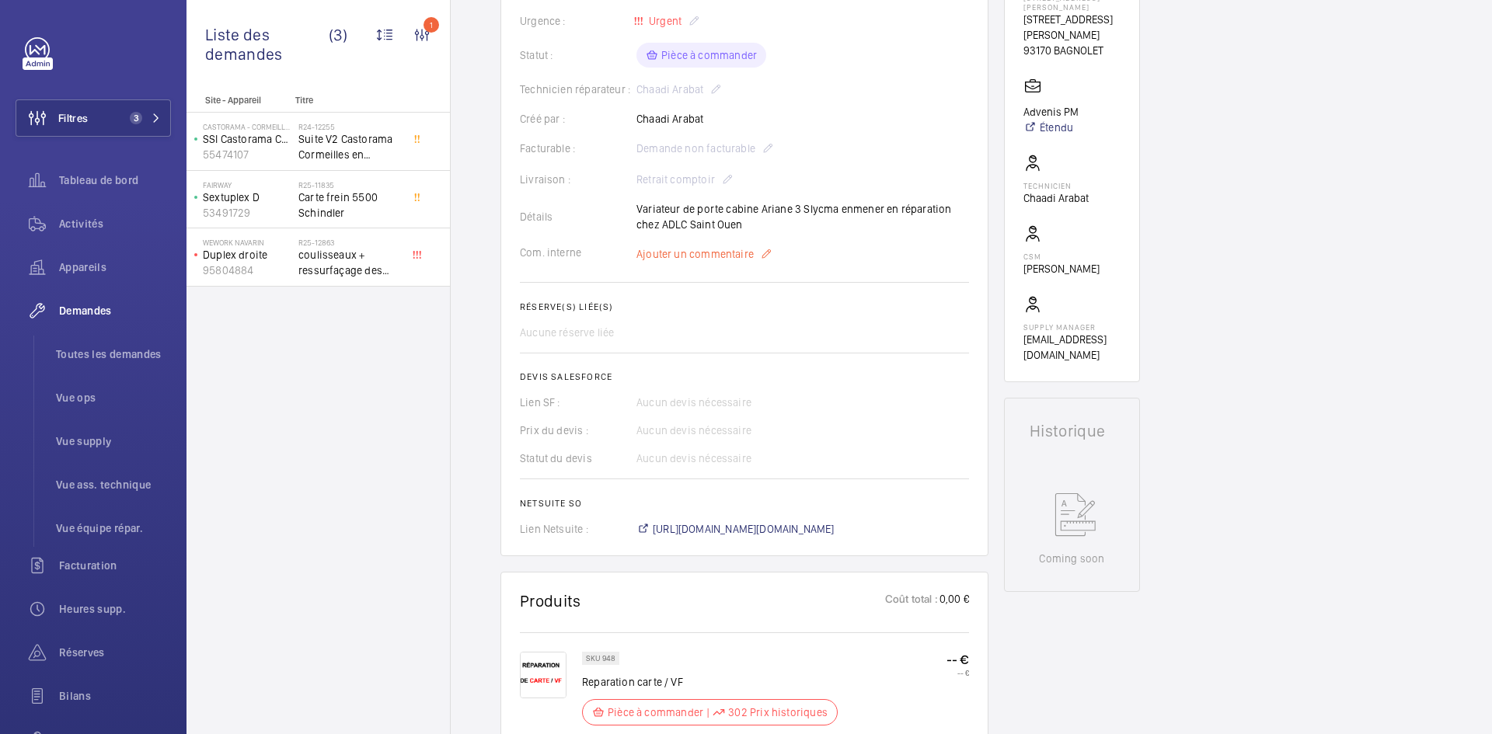
click at [709, 258] on span "Ajouter un commentaire" at bounding box center [694, 254] width 117 height 16
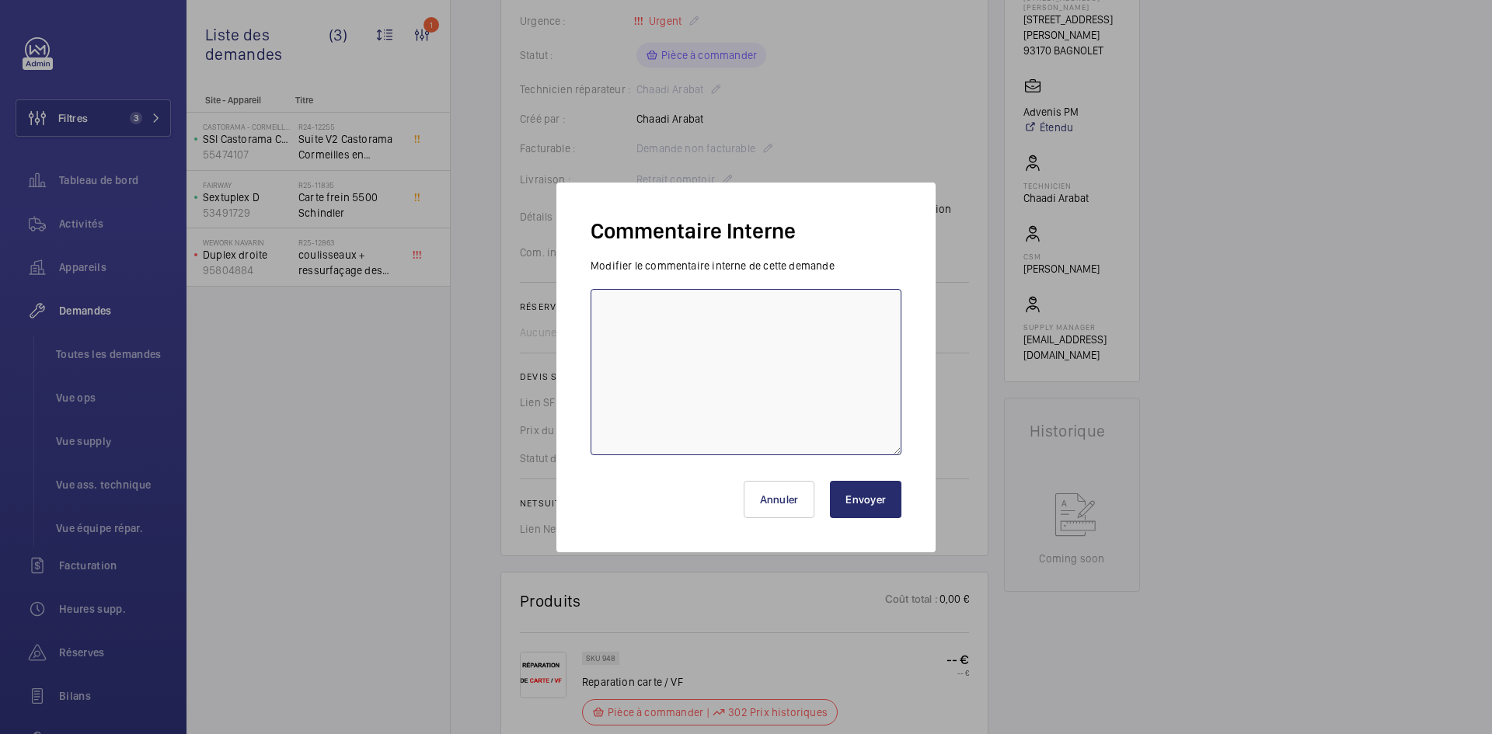
click at [653, 324] on textarea at bounding box center [746, 372] width 311 height 166
paste textarea "BY-30/09 commande effectuer chez le fournisseur ADLC via l'email livraison prév…"
type textarea "BY-30/09 commande effectuer chez le fournisseur ADLC via l'email livraison prév…"
click at [858, 490] on button "Envoyer" at bounding box center [865, 499] width 71 height 37
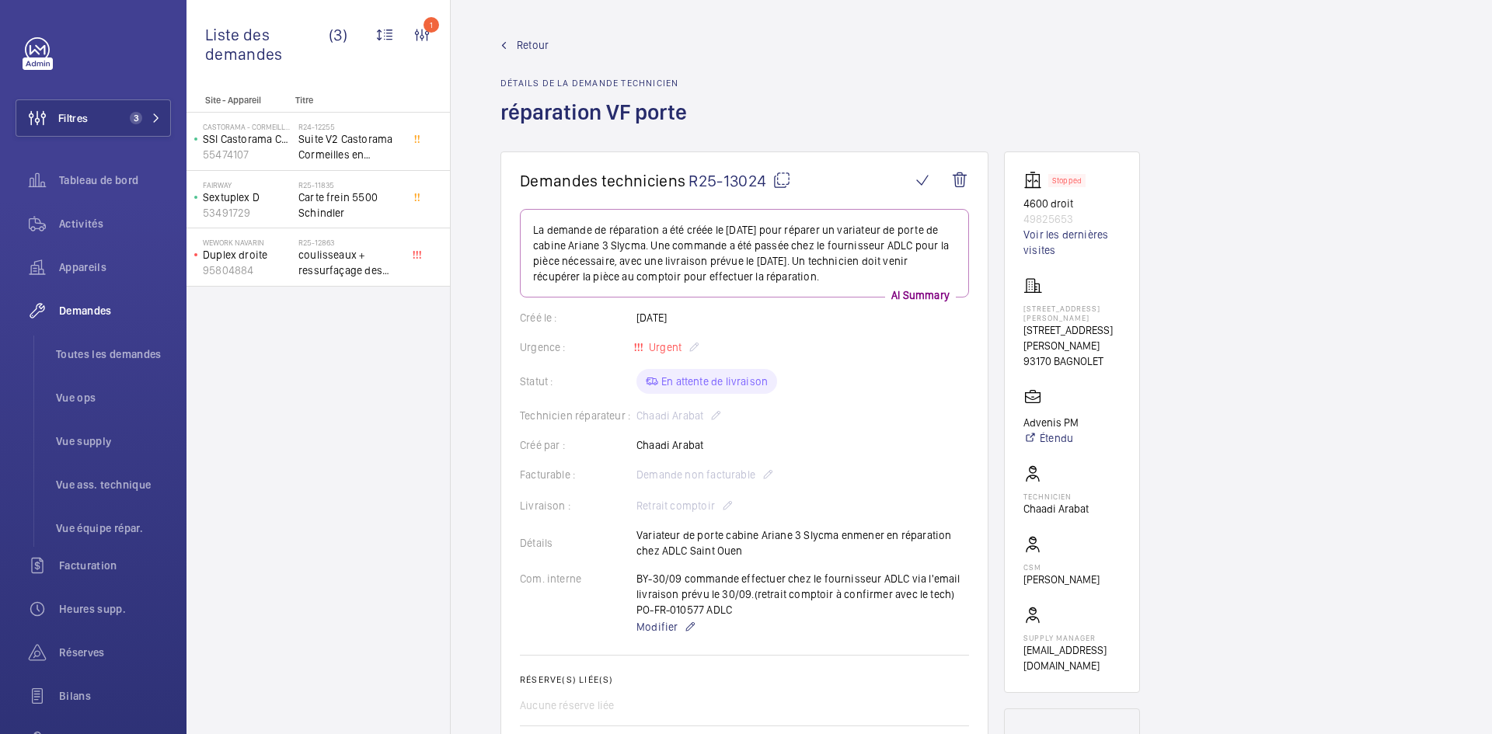
click at [774, 184] on mat-icon at bounding box center [781, 180] width 19 height 19
click at [540, 41] on span "Retour" at bounding box center [533, 45] width 32 height 16
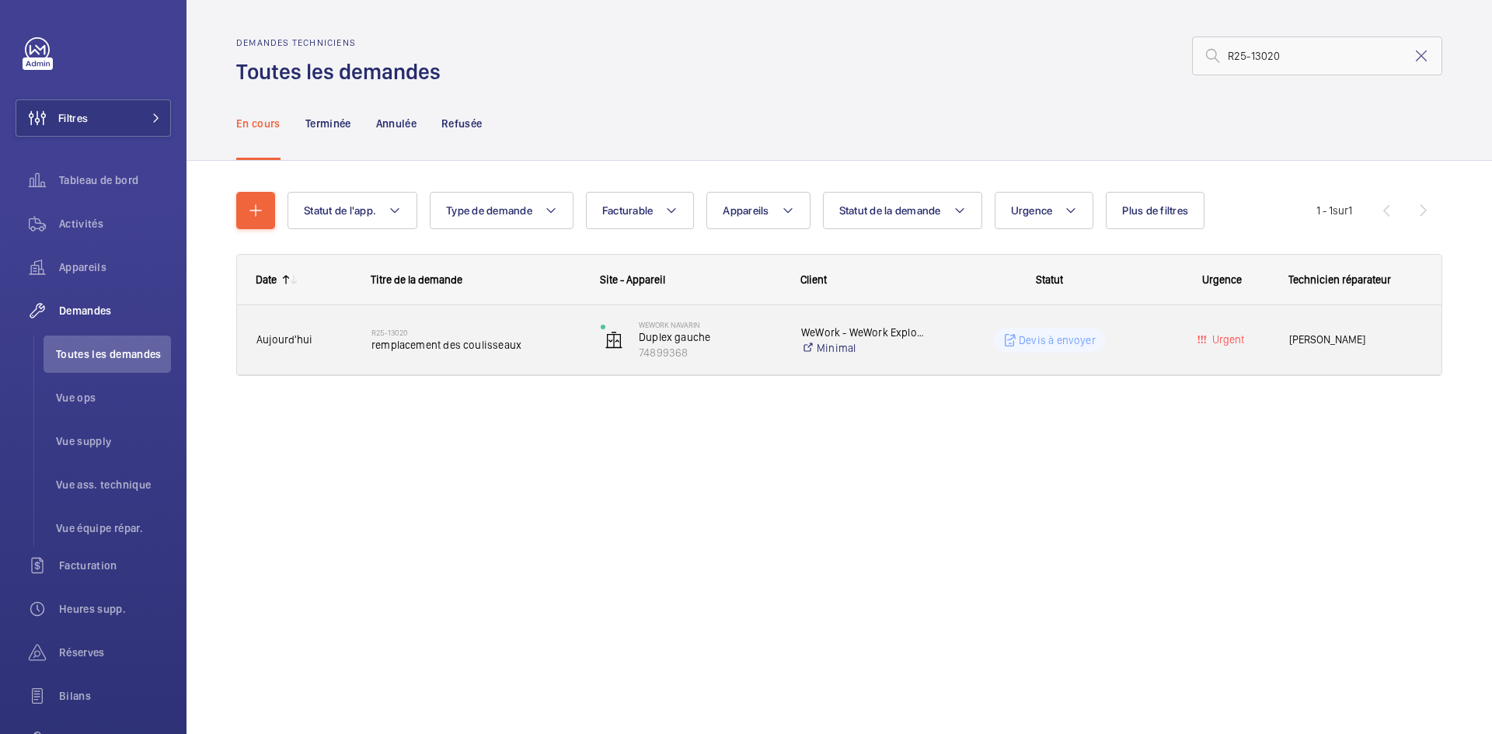
type input "R25-13020"
click at [339, 334] on span "Aujourd'hui" at bounding box center [303, 340] width 95 height 18
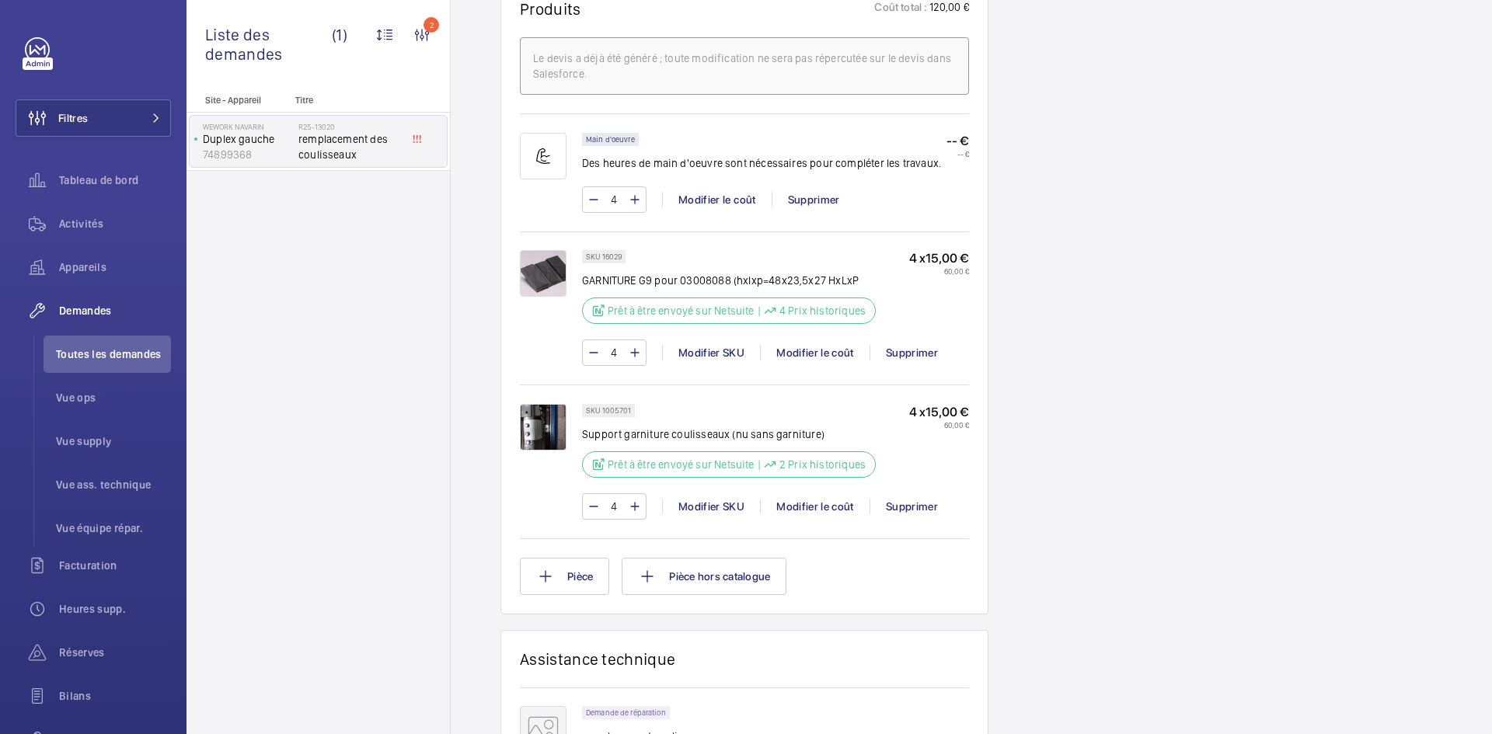
scroll to position [995, 0]
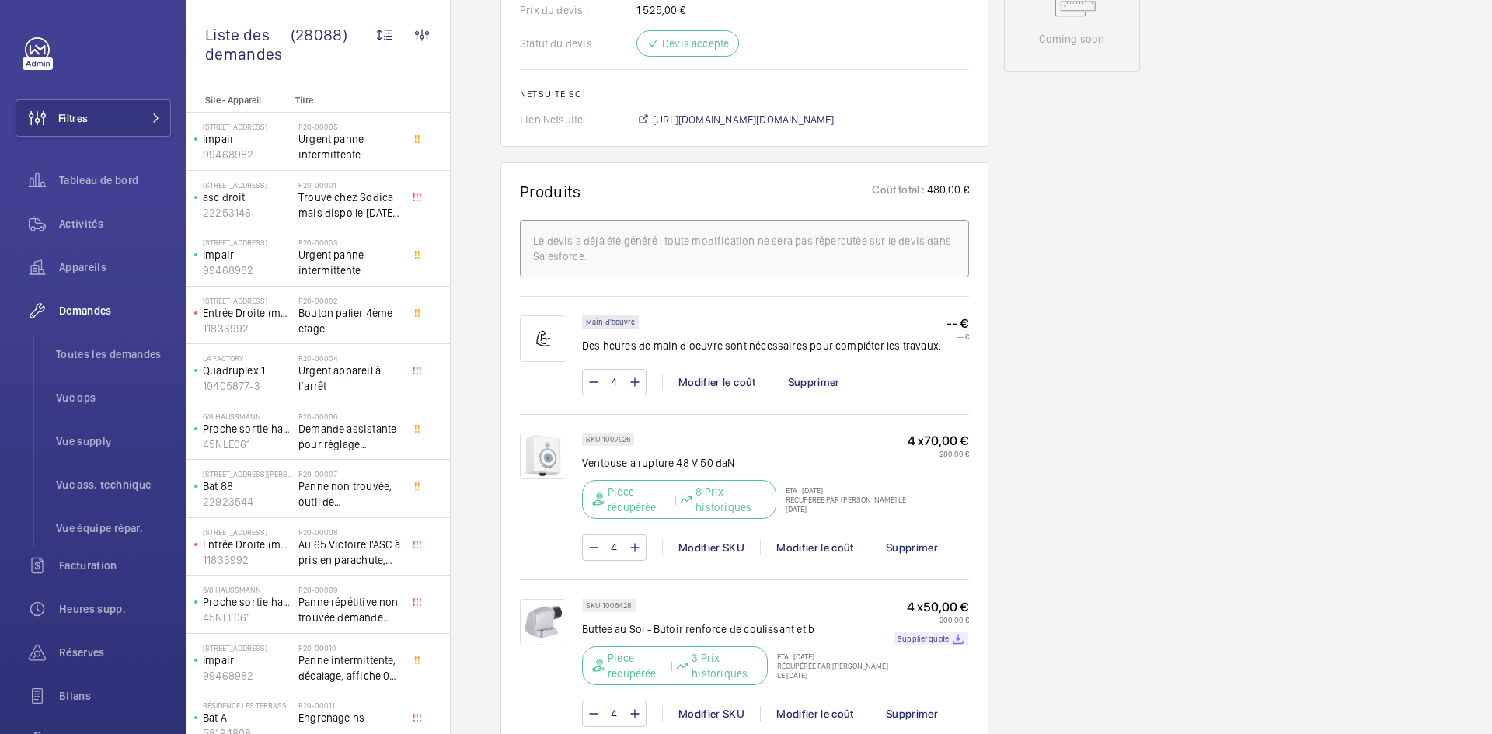
scroll to position [855, 0]
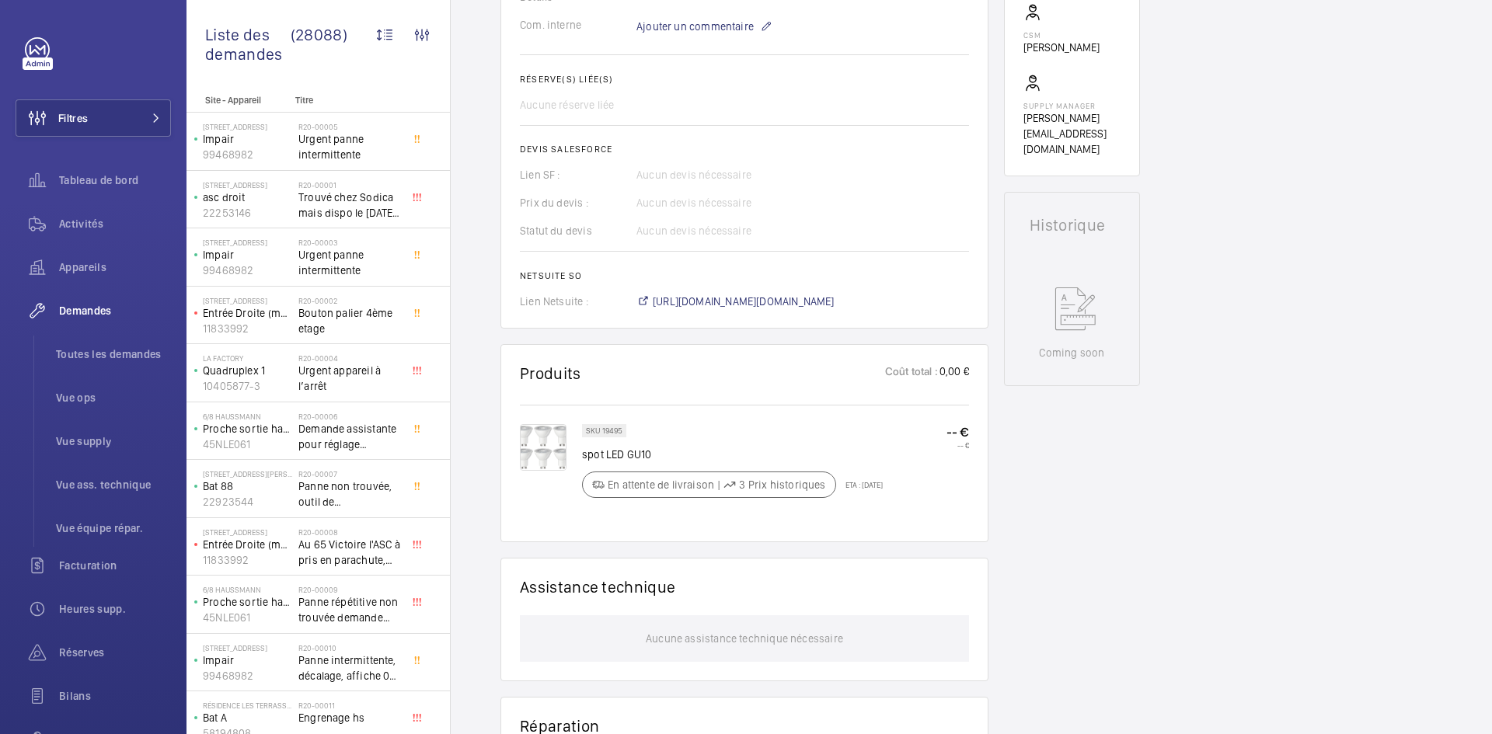
scroll to position [544, 0]
click at [543, 439] on img at bounding box center [543, 442] width 47 height 47
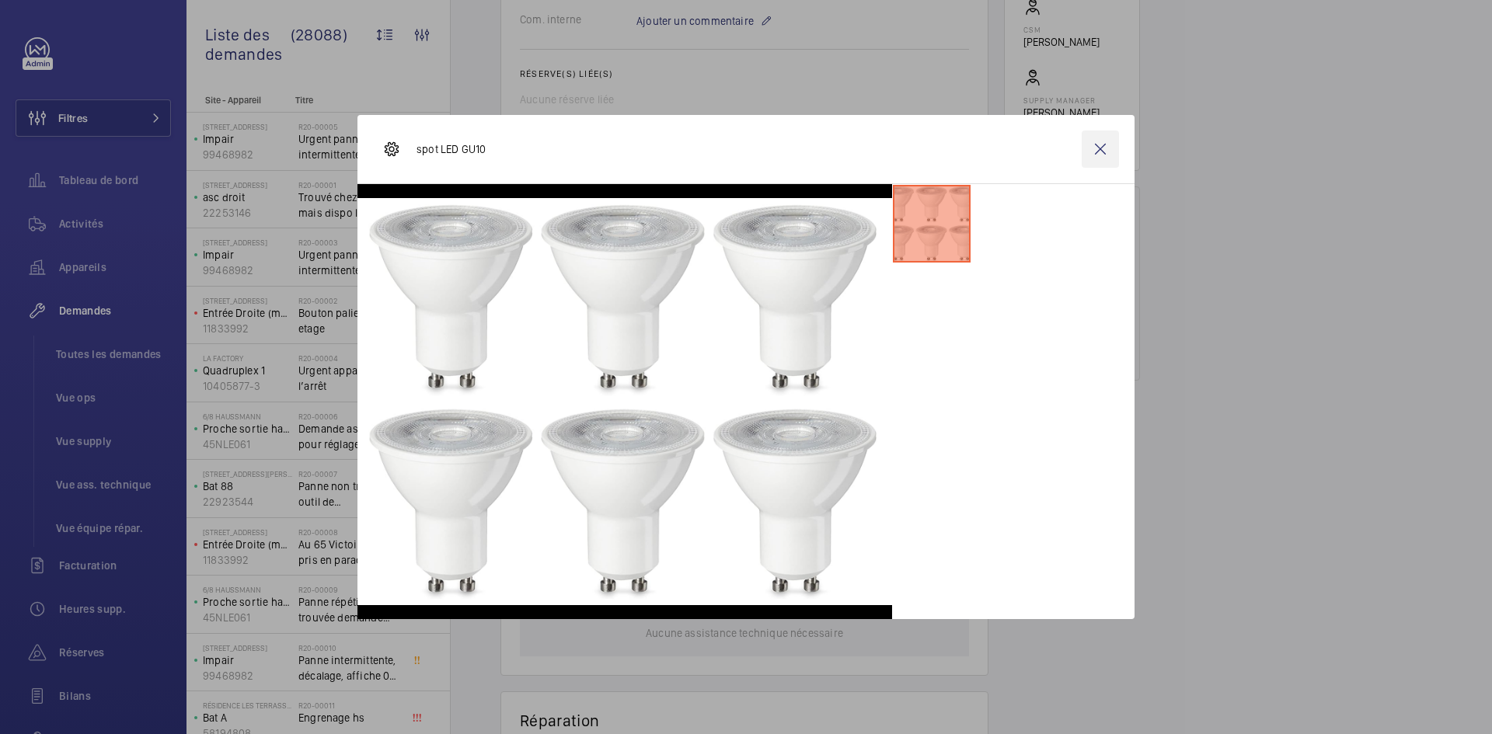
click at [1108, 148] on wm-front-icon-button at bounding box center [1100, 149] width 37 height 37
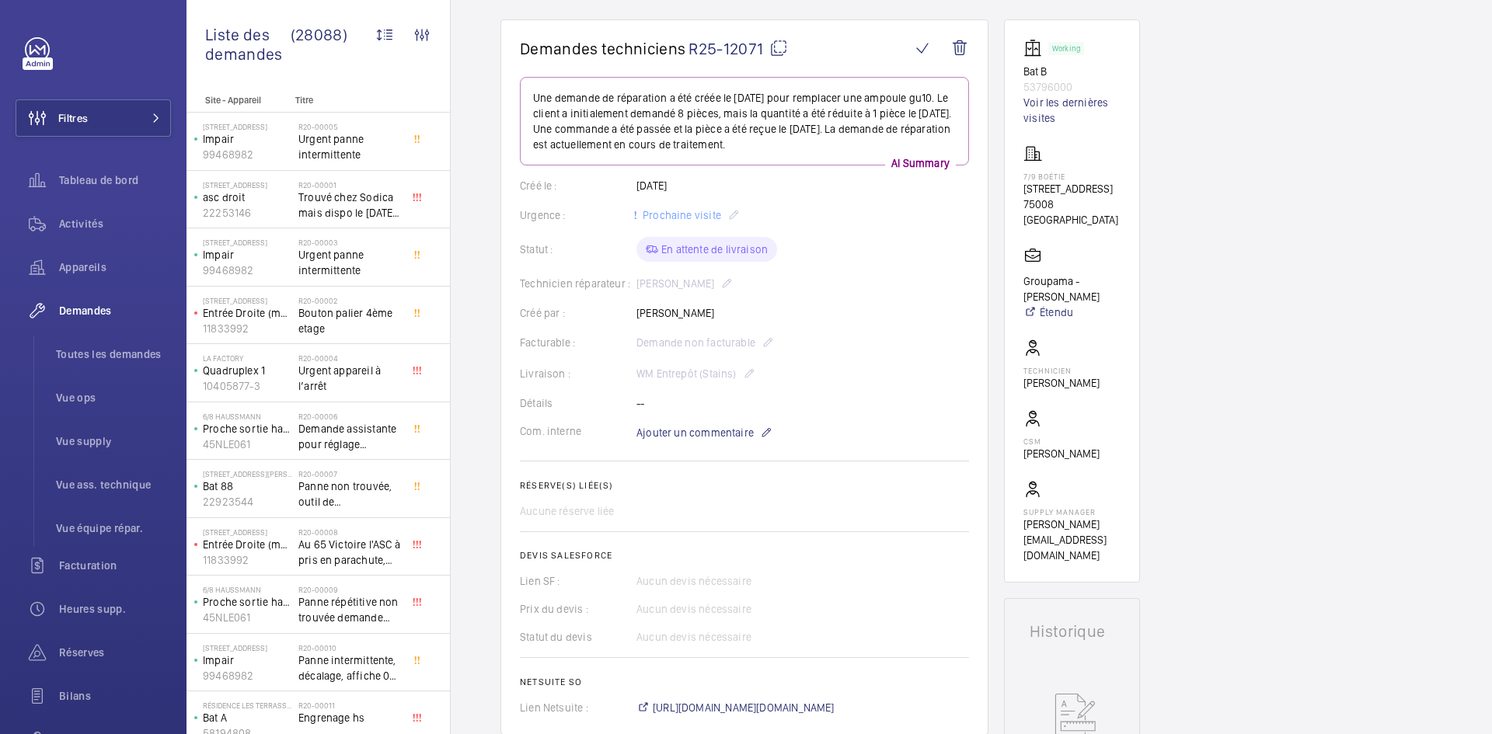
scroll to position [78, 0]
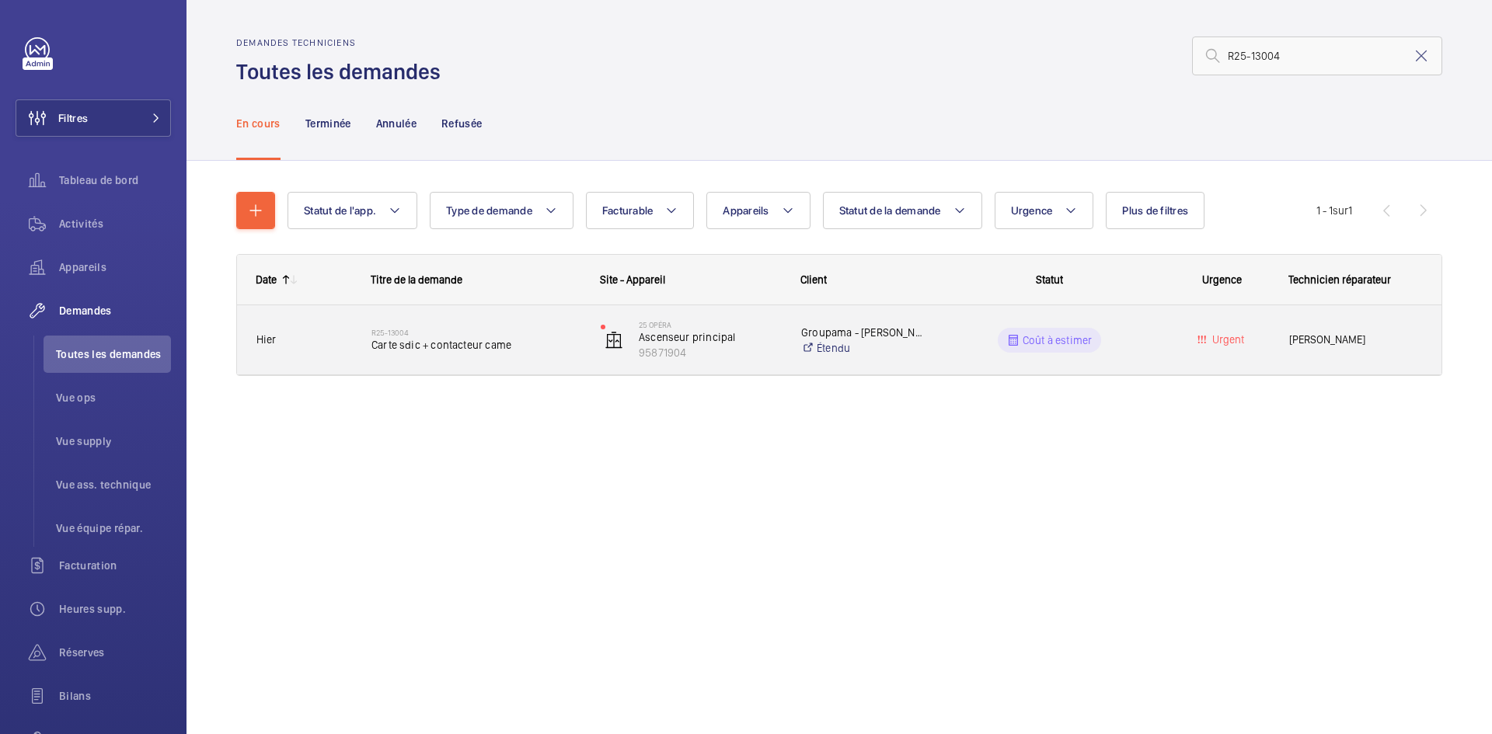
type input "R25-13004"
click at [359, 339] on div "R25-13004 Carte sdic + contacteur came" at bounding box center [467, 340] width 228 height 70
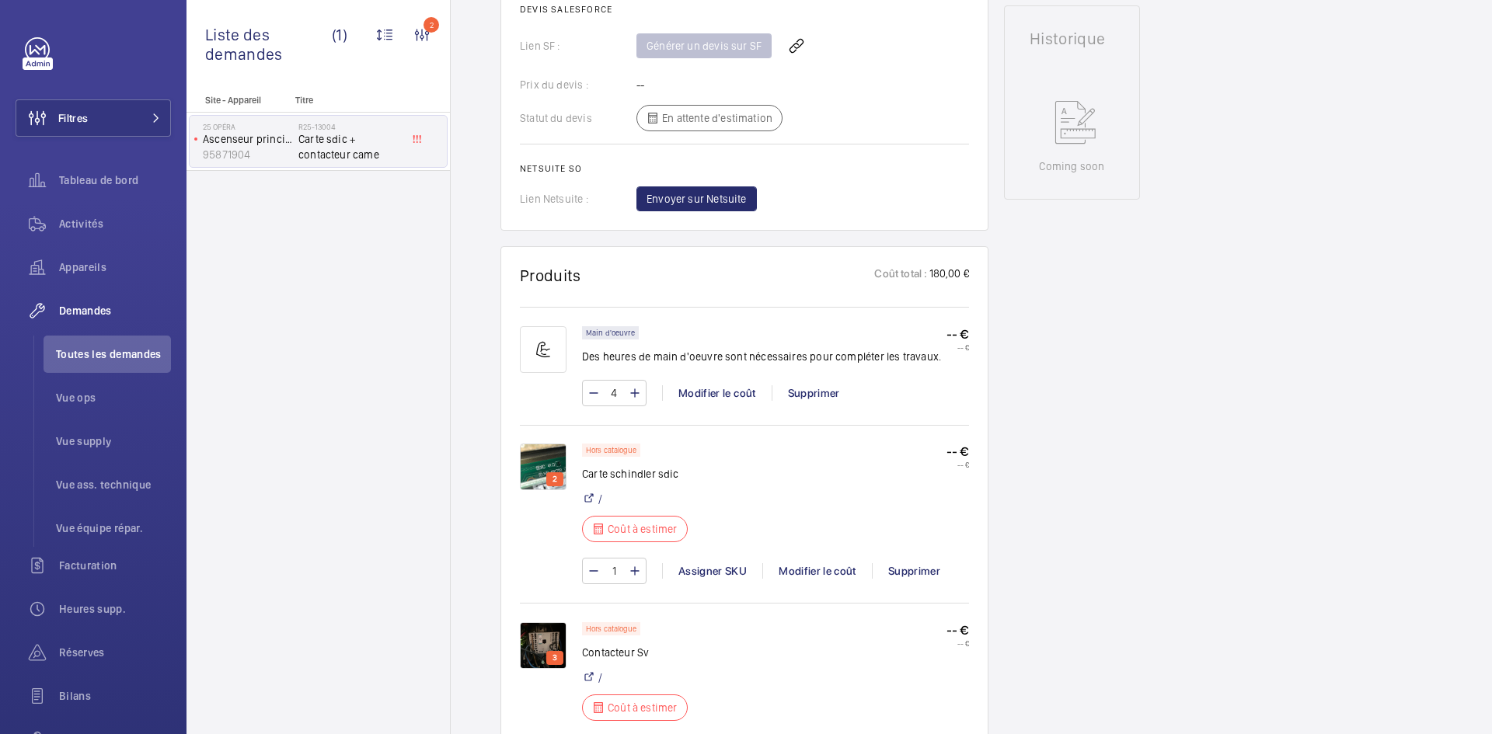
scroll to position [855, 0]
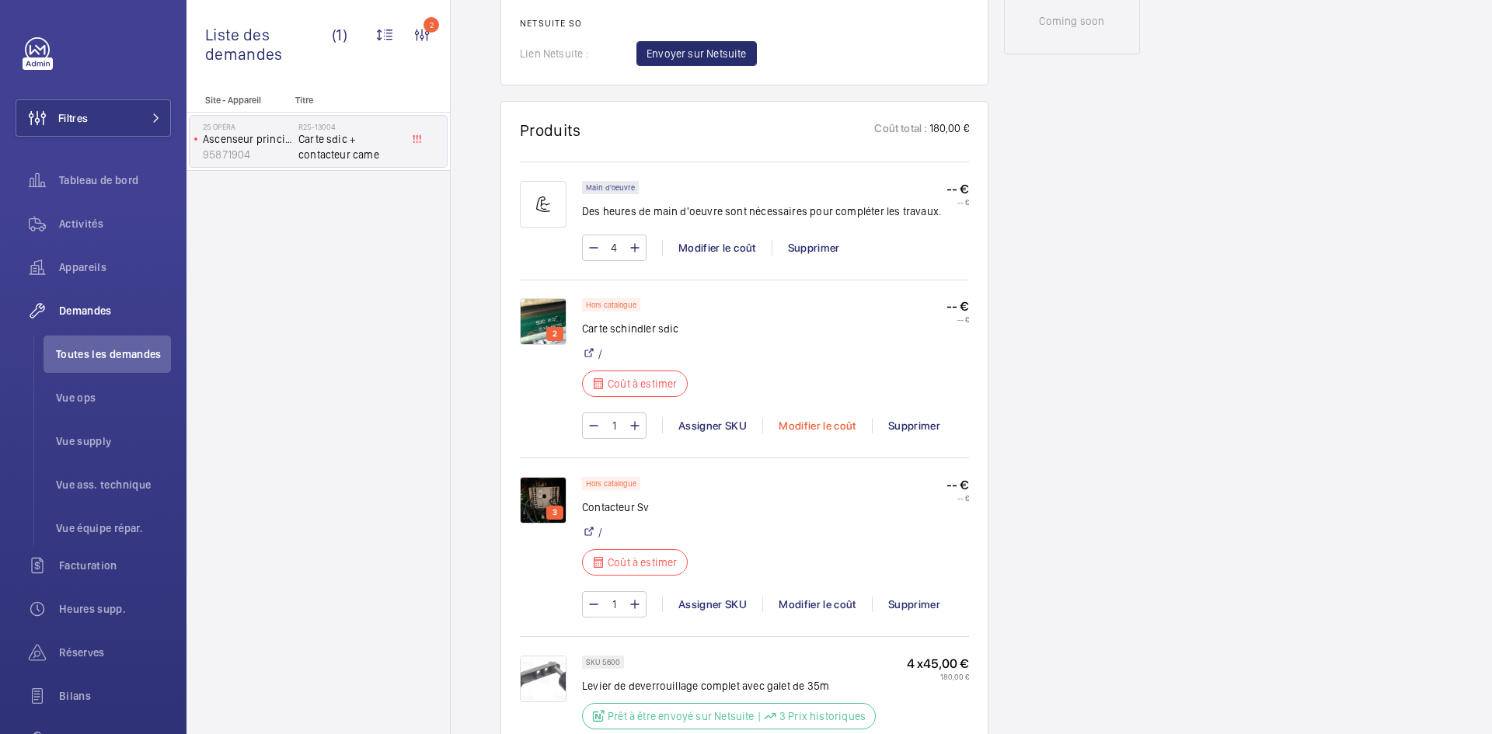
click at [817, 426] on div "Modifier le coût" at bounding box center [817, 426] width 110 height 16
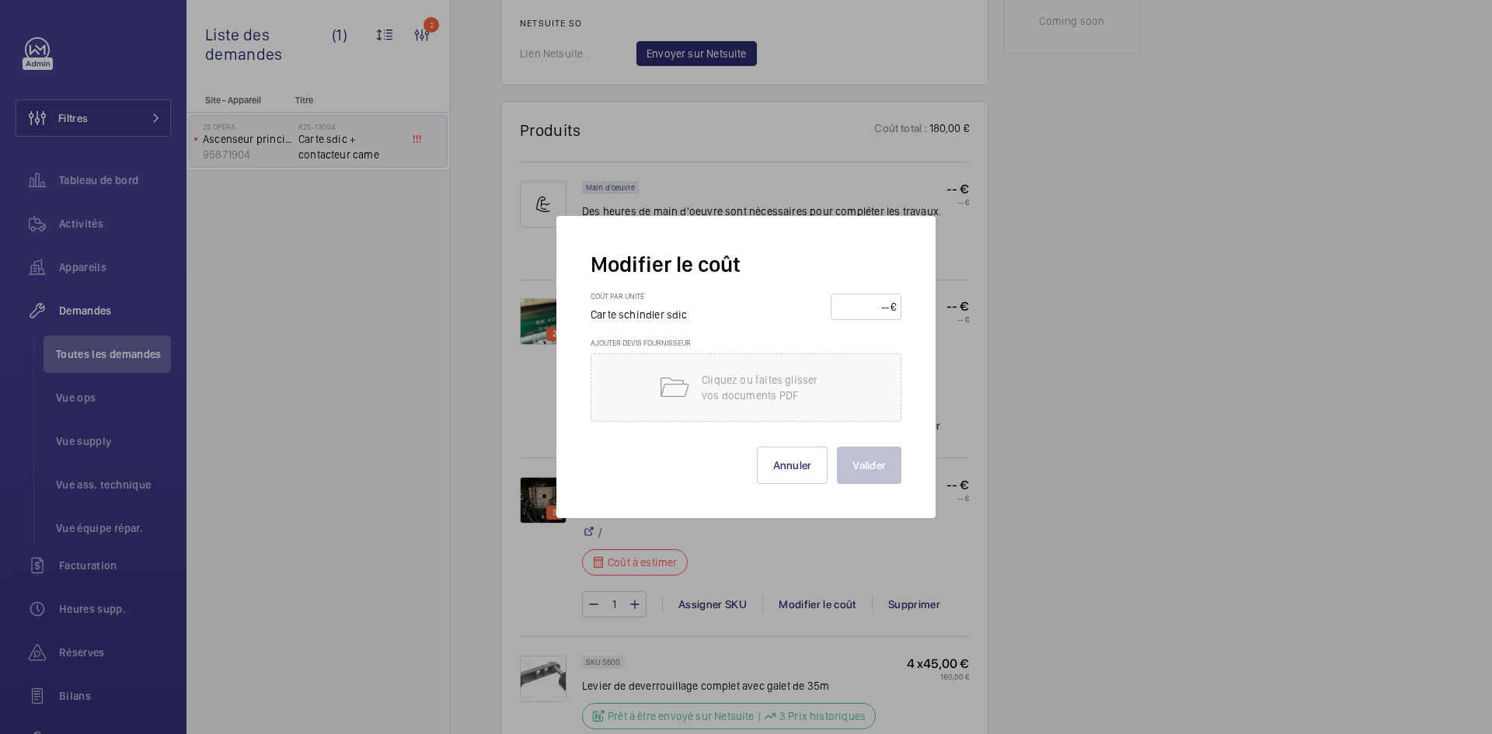
click at [853, 302] on input "number" at bounding box center [863, 306] width 54 height 25
type input "1100"
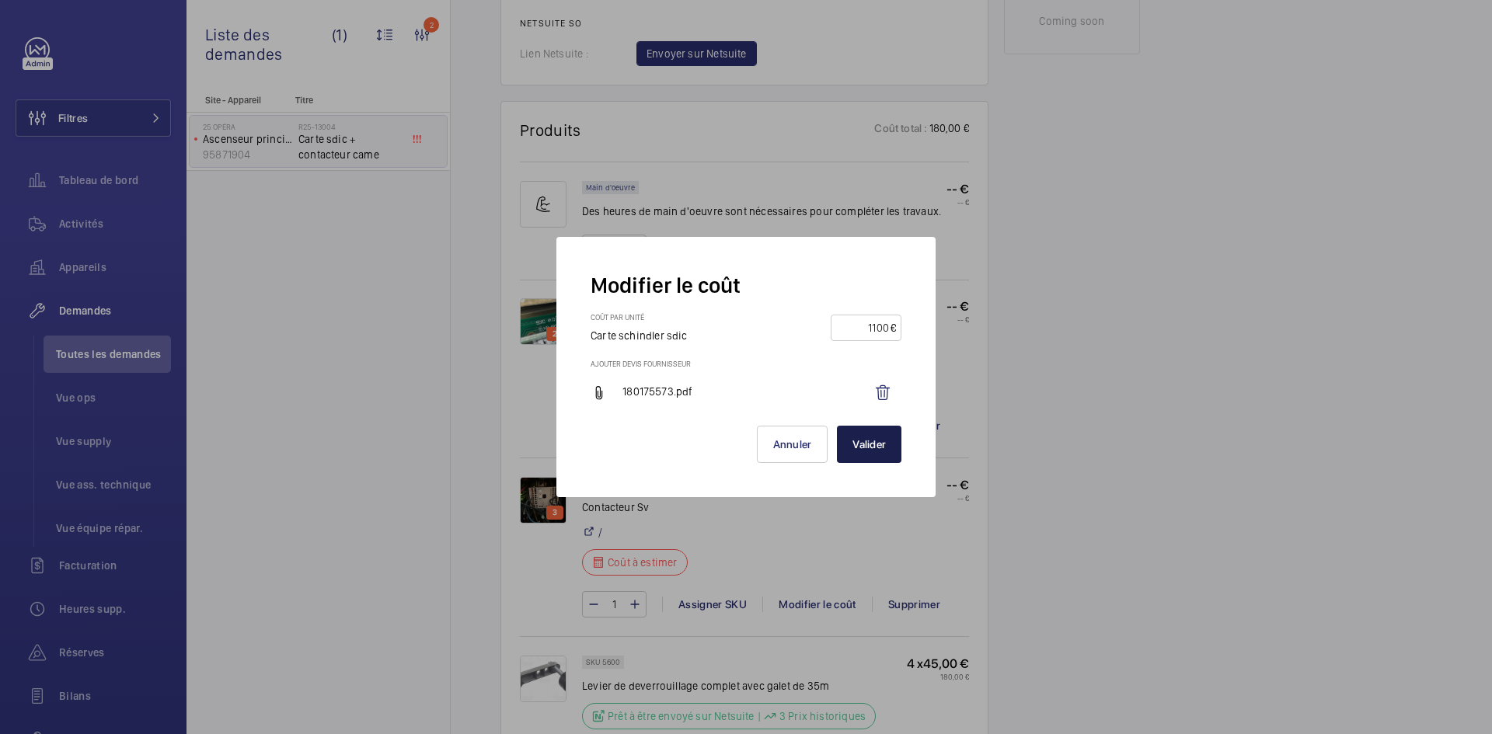
click at [865, 452] on button "Valider" at bounding box center [869, 444] width 64 height 37
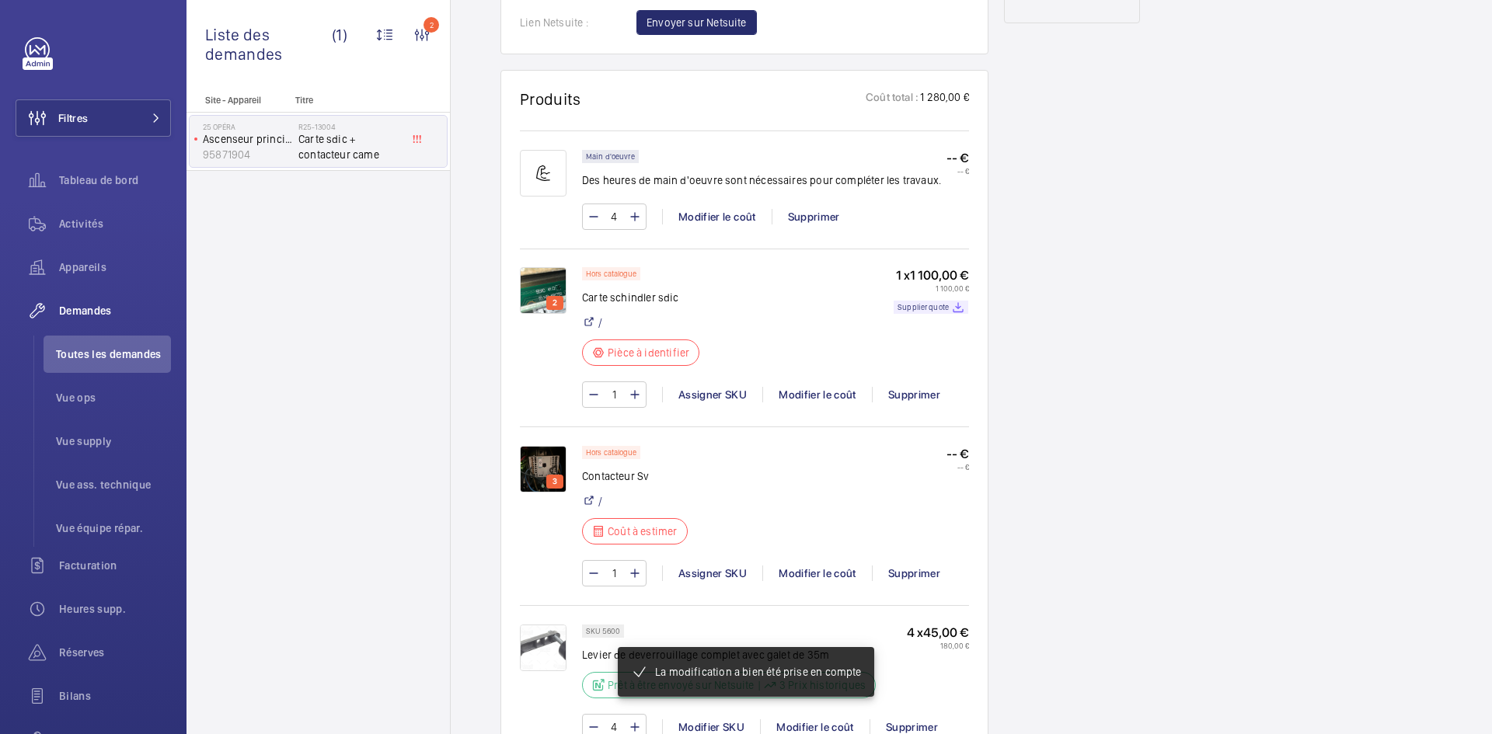
scroll to position [901, 0]
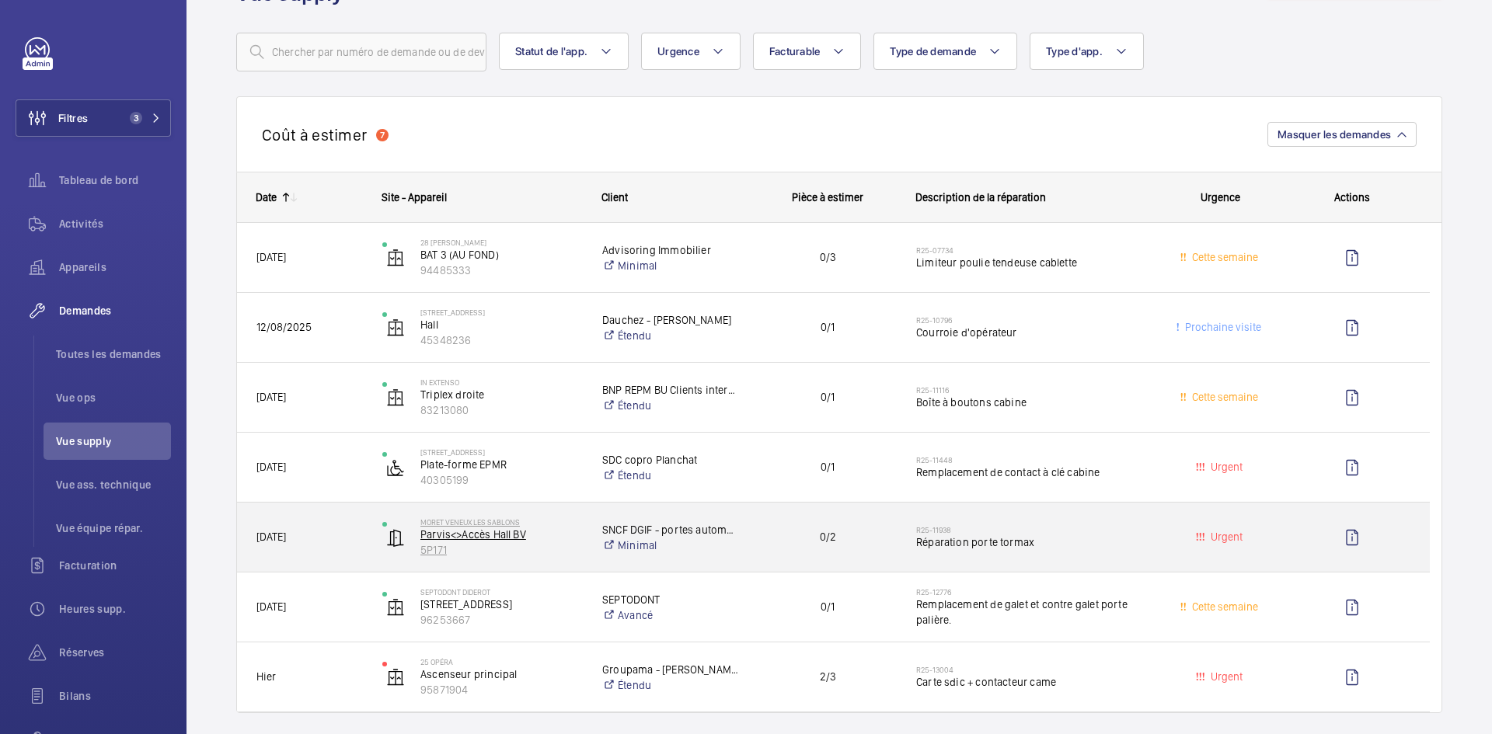
scroll to position [78, 0]
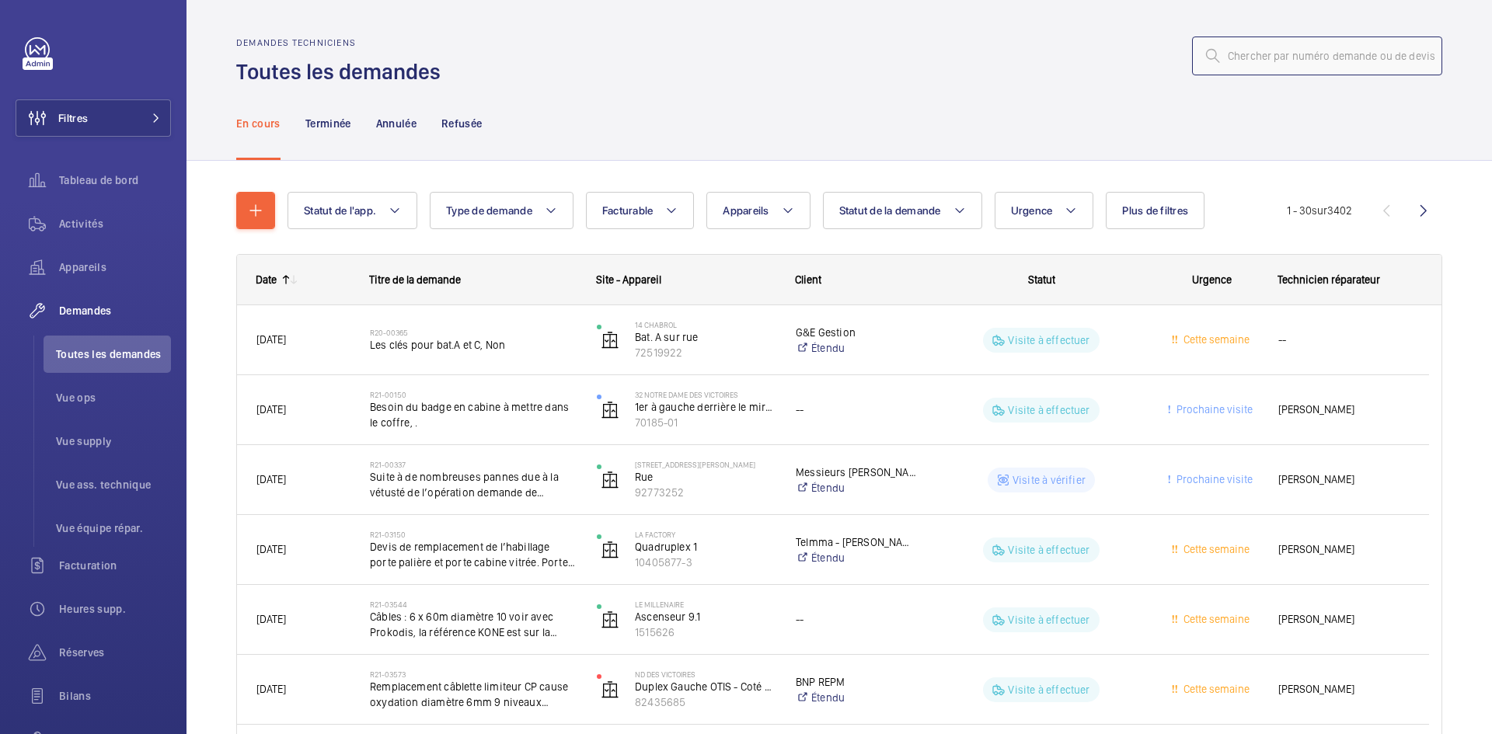
click at [1259, 62] on input "text" at bounding box center [1317, 56] width 250 height 39
paste input "R25-13028"
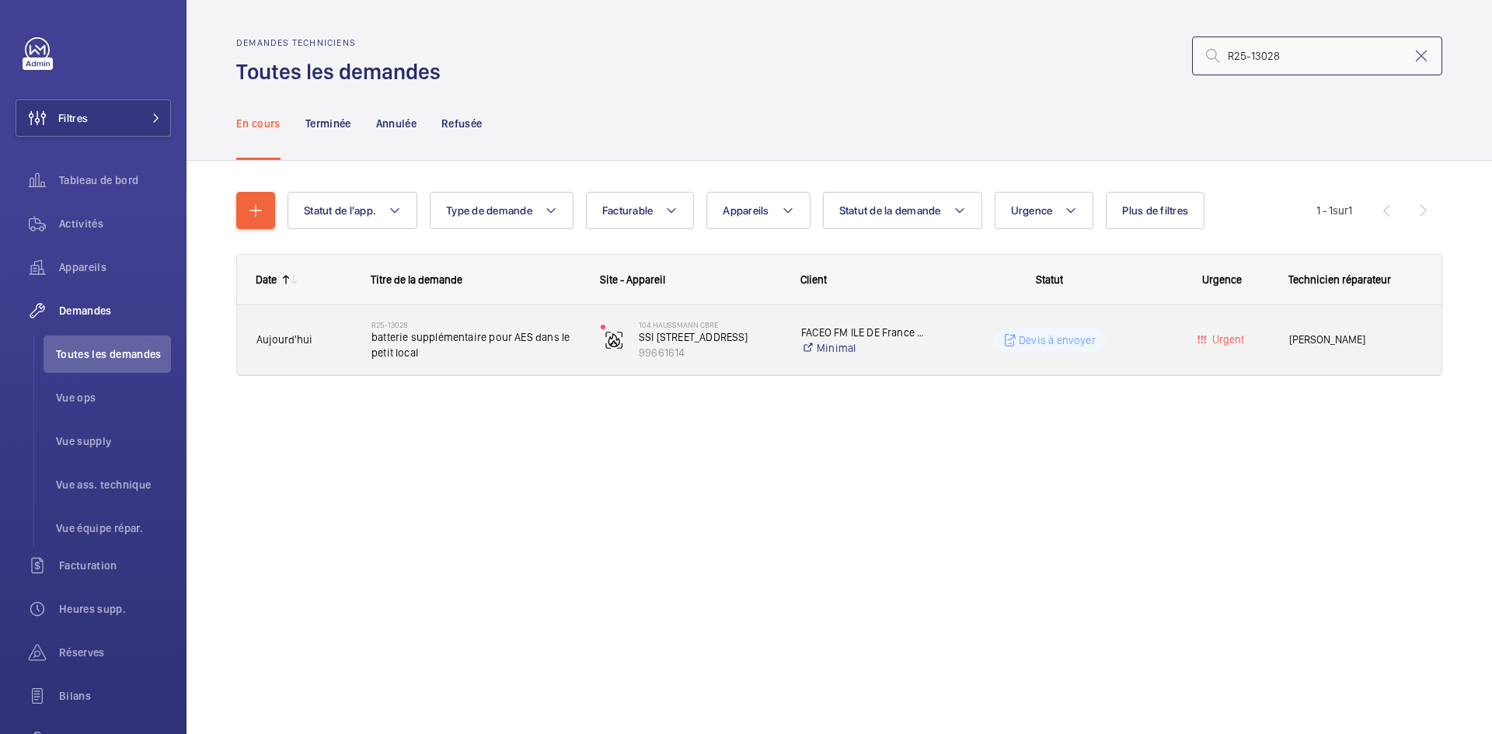
type input "R25-13028"
click at [357, 342] on div "R25-13028 batterie supplémentaire pour AES dans le petit local" at bounding box center [467, 340] width 228 height 70
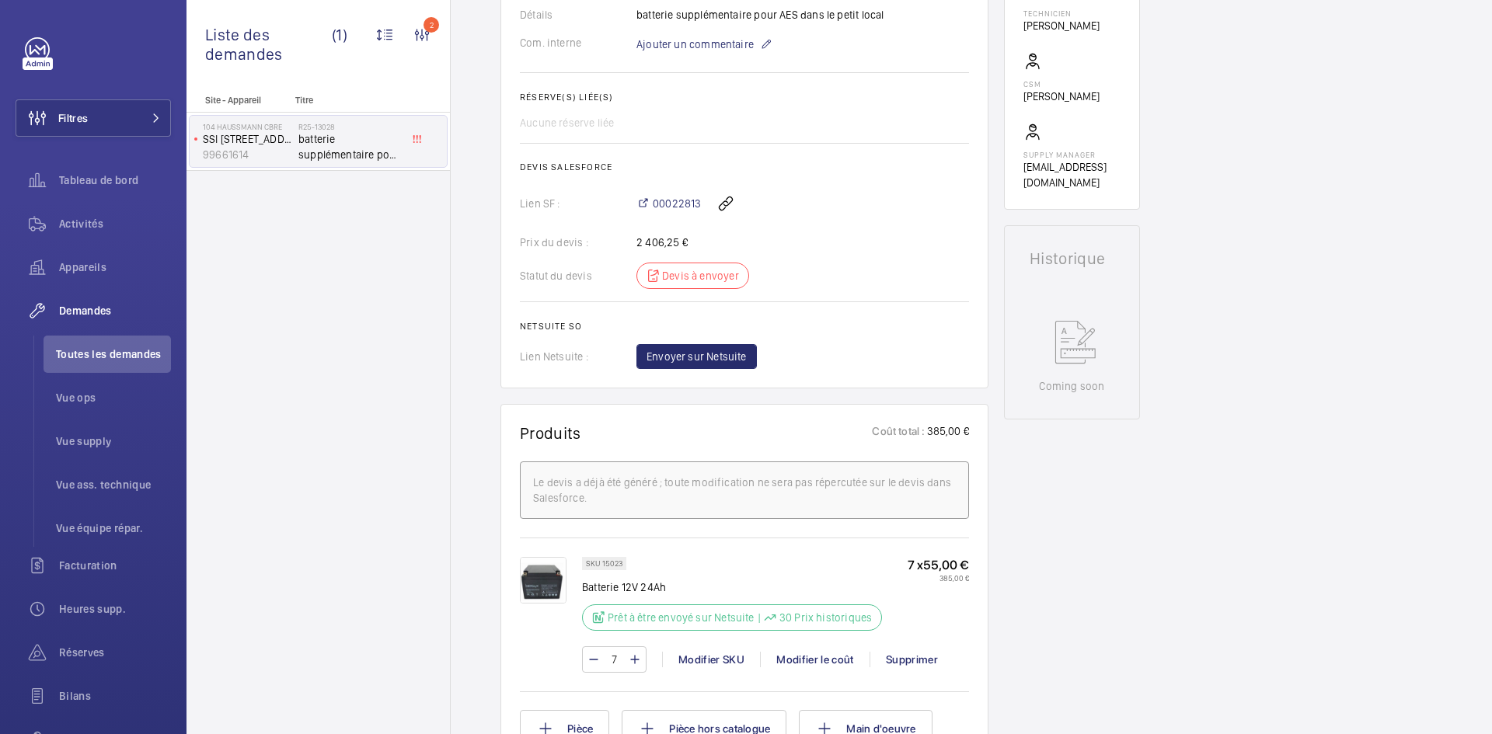
scroll to position [575, 0]
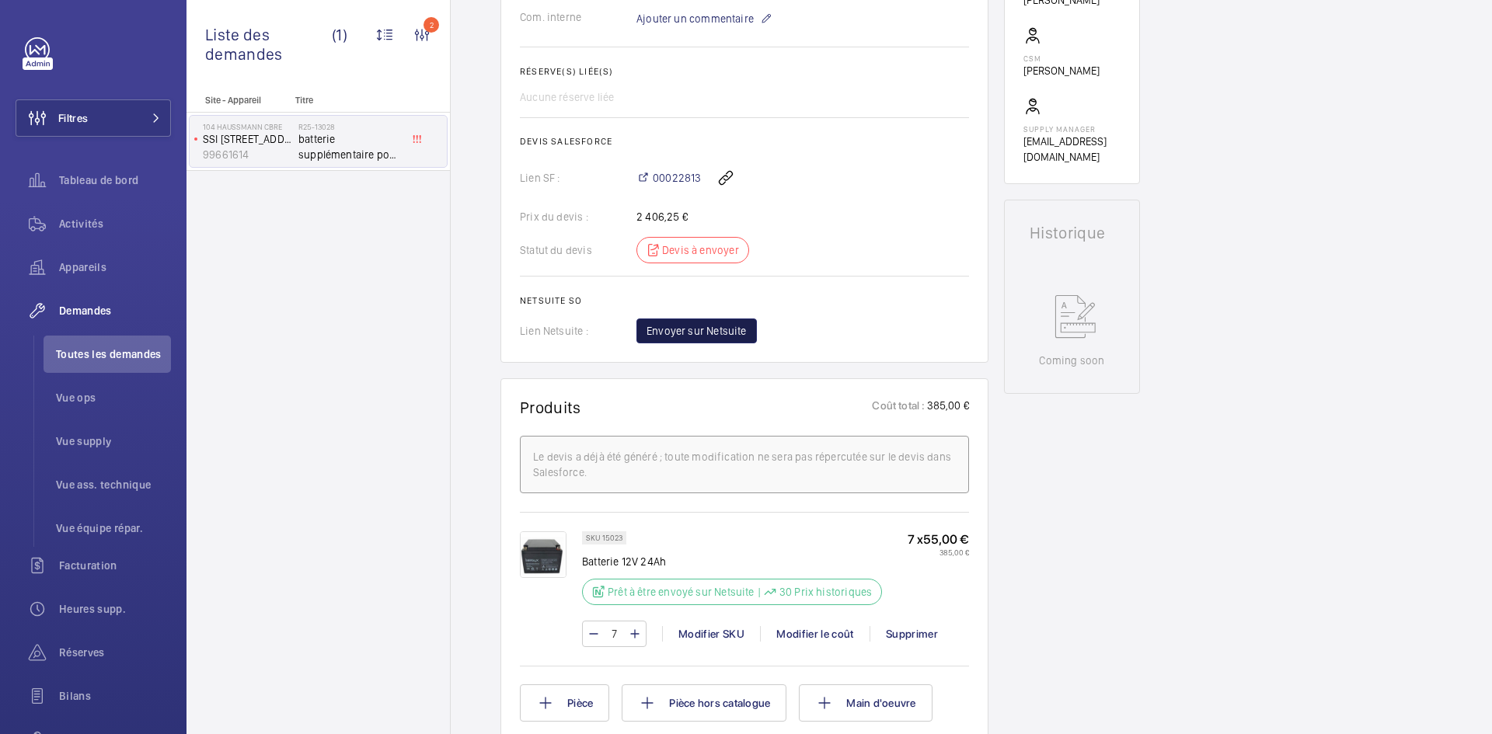
click at [727, 333] on span "Envoyer sur Netsuite" at bounding box center [696, 331] width 100 height 16
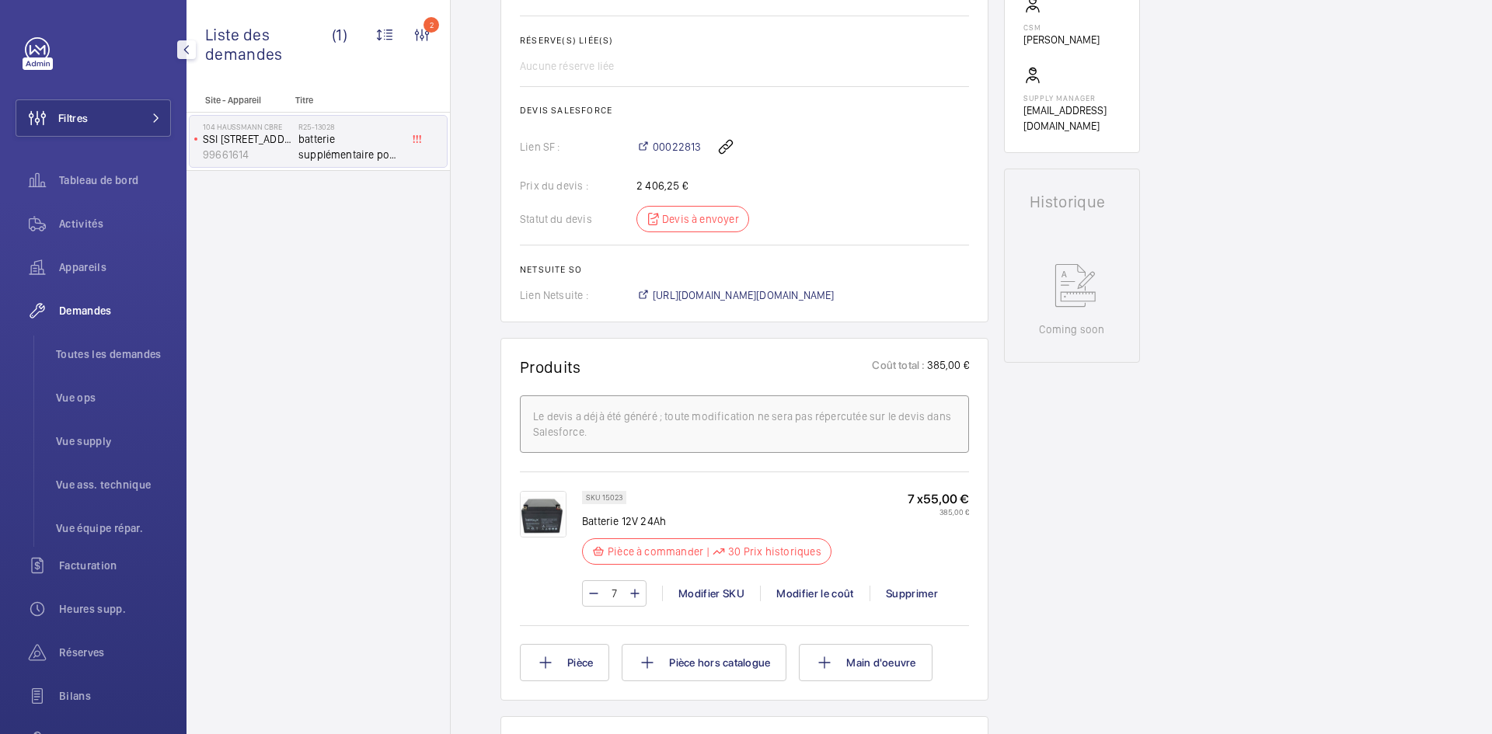
scroll to position [622, 0]
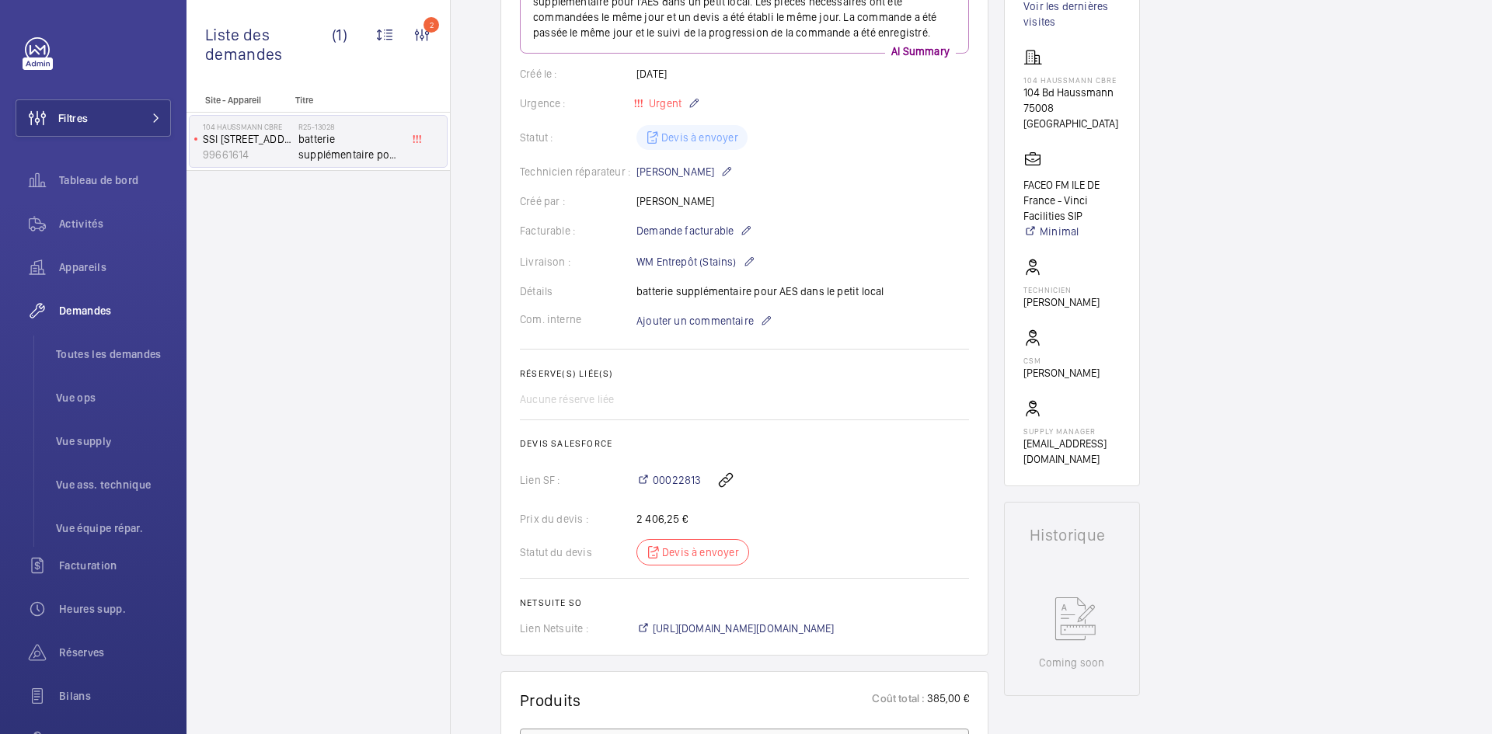
scroll to position [233, 0]
